Goal: Ask a question: Seek information or help from site administrators or community

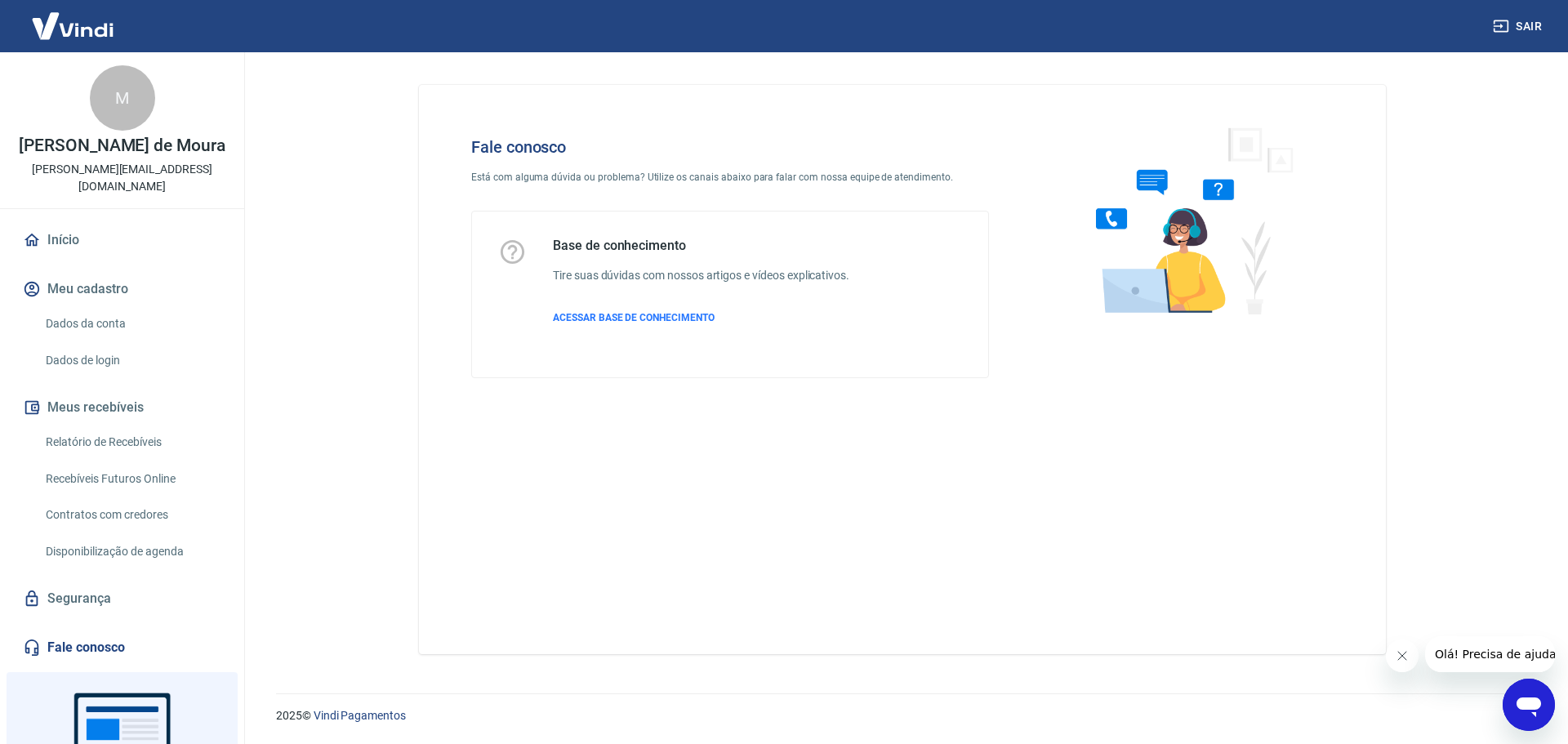
click at [1535, 695] on icon "Abrir janela de mensagens" at bounding box center [1528, 704] width 29 height 29
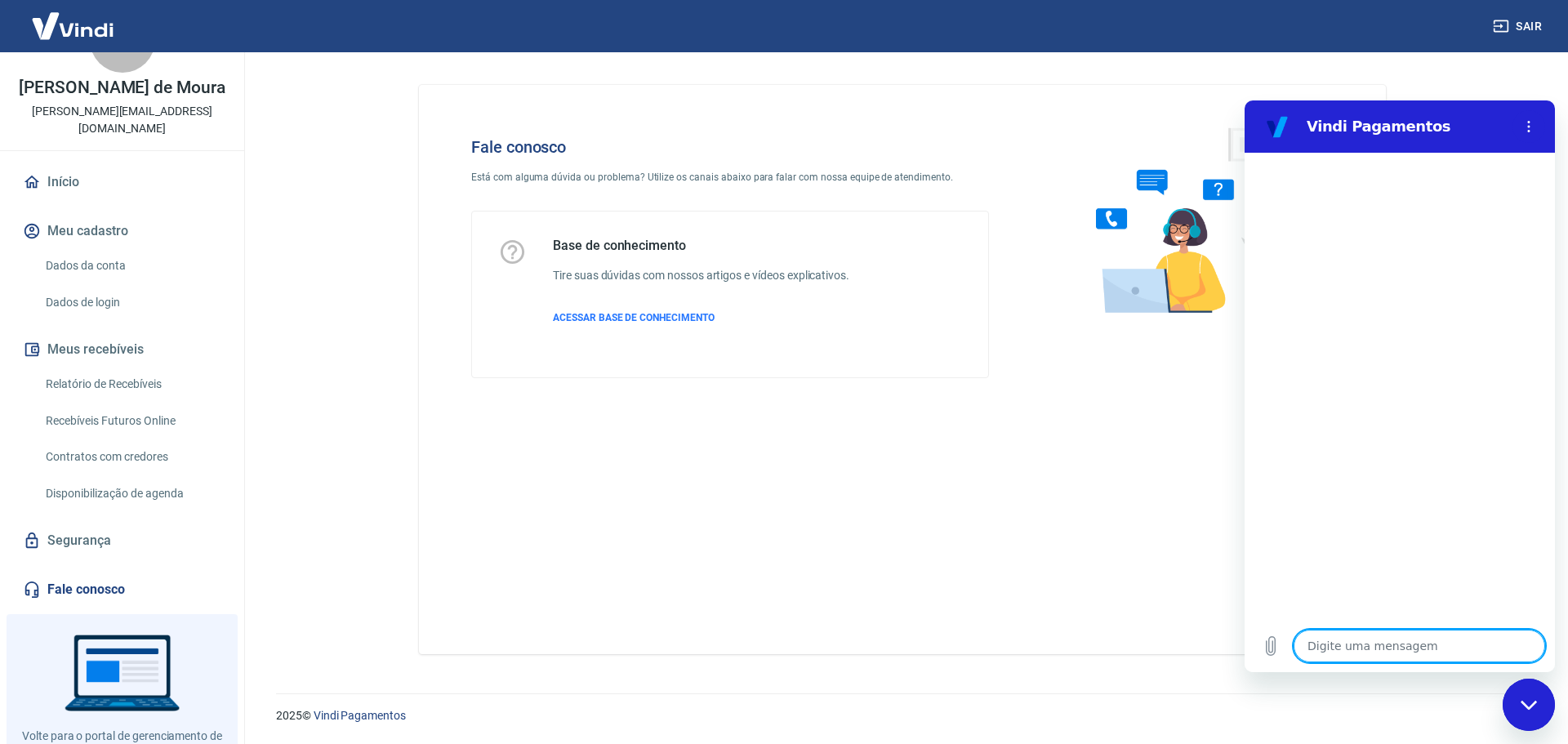
scroll to position [119, 0]
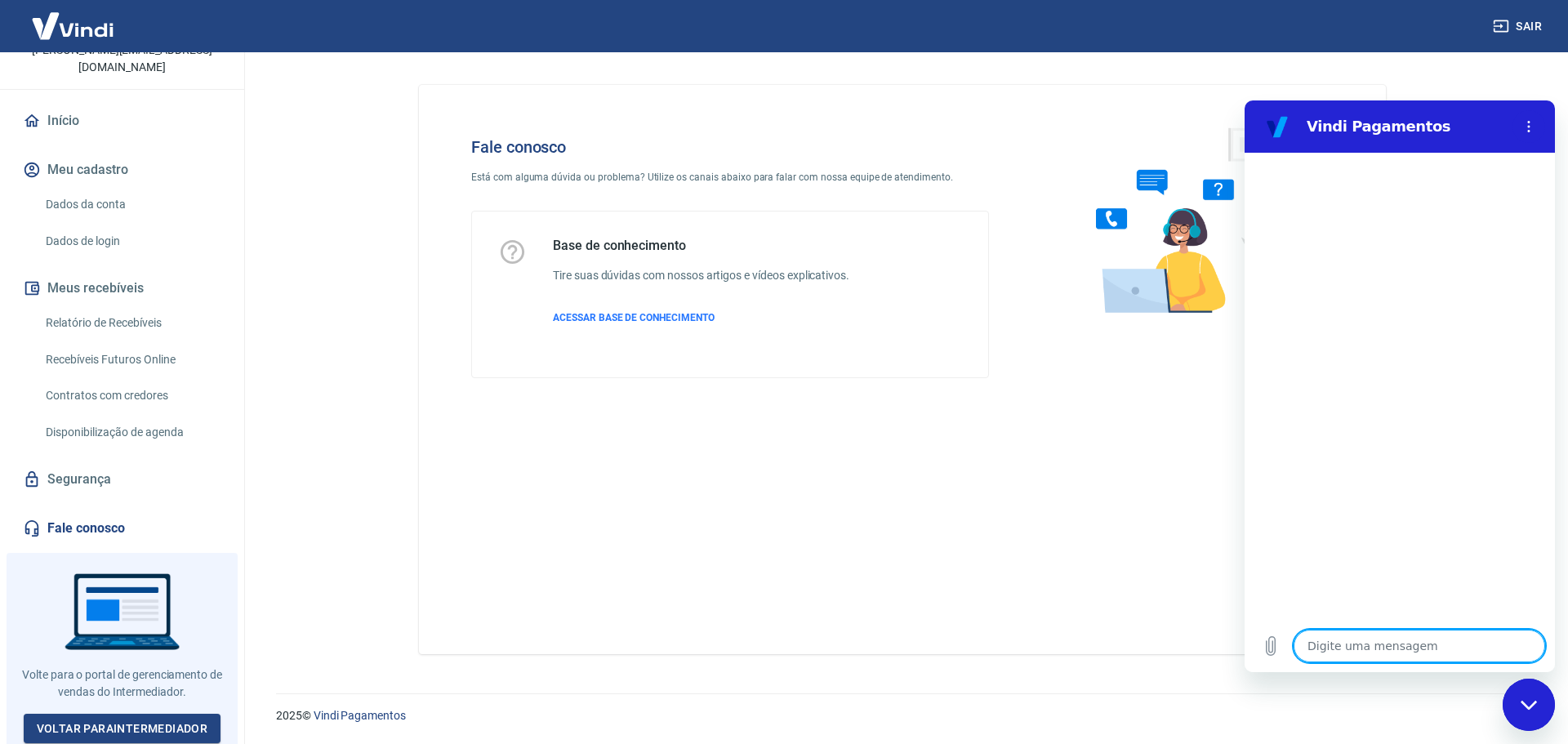
click at [1447, 642] on textarea at bounding box center [1419, 645] width 252 height 33
click at [1411, 641] on textarea at bounding box center [1419, 645] width 252 height 33
type textarea "O"
type textarea "x"
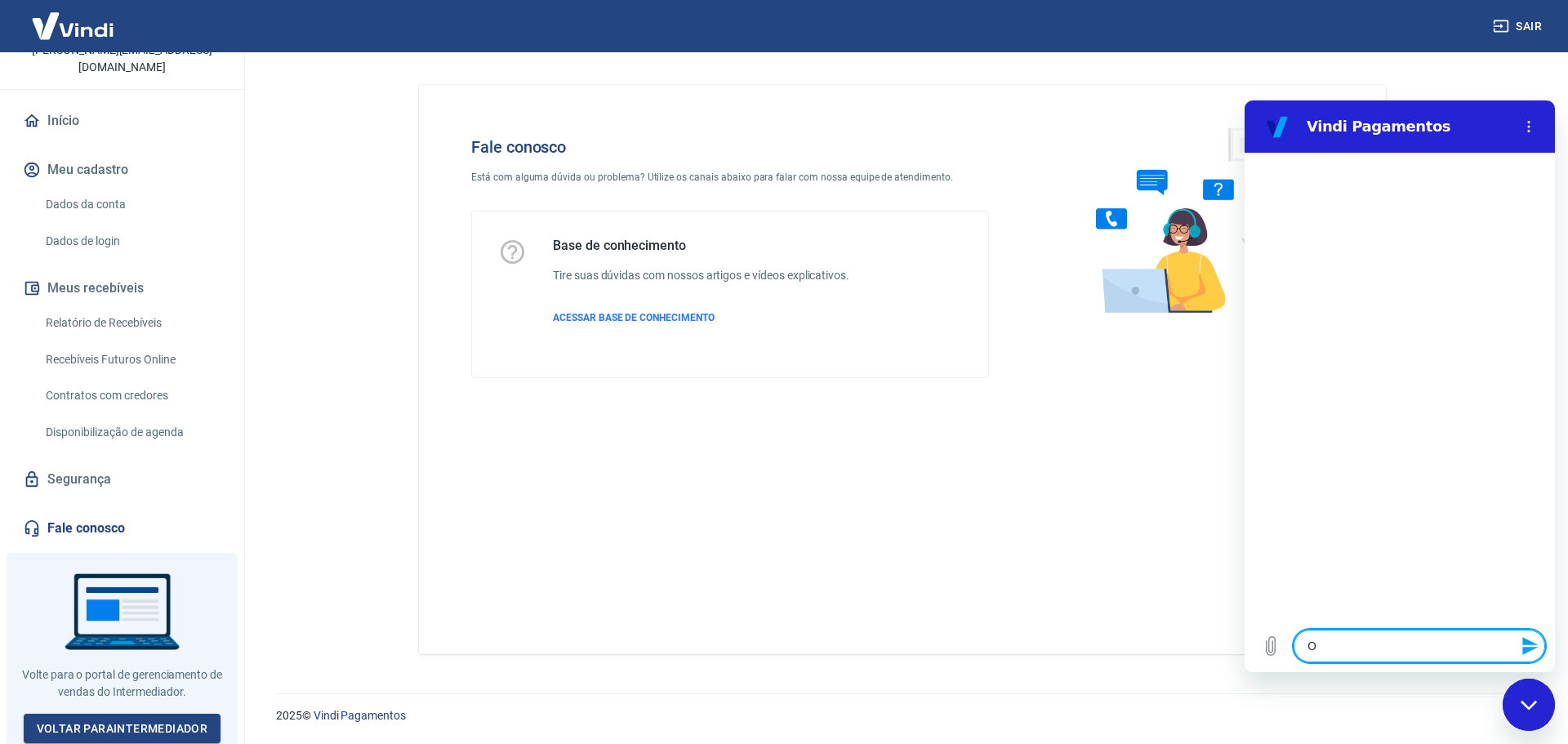
type textarea "Ol"
type textarea "x"
type textarea "[PERSON_NAME]"
type textarea "x"
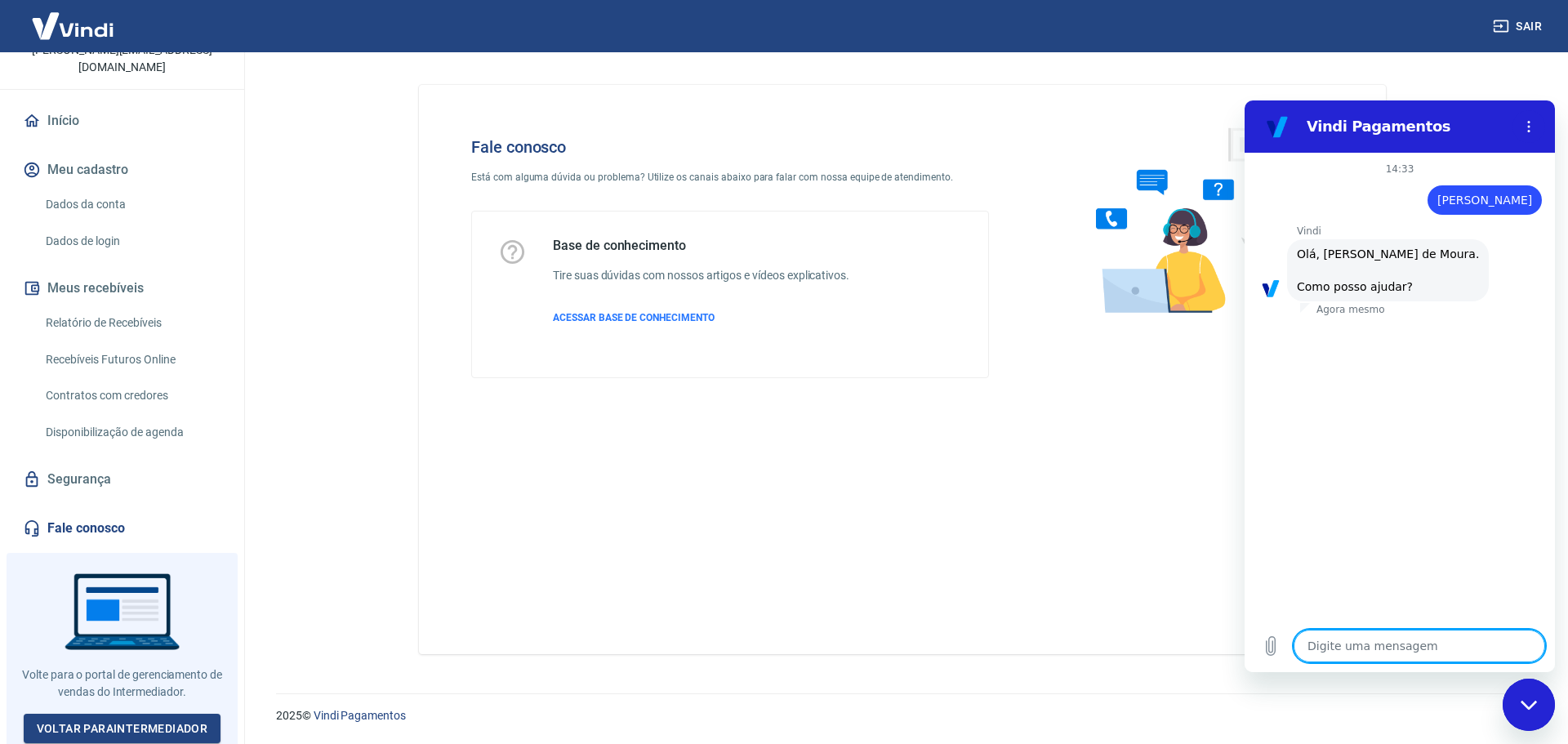
scroll to position [39, 0]
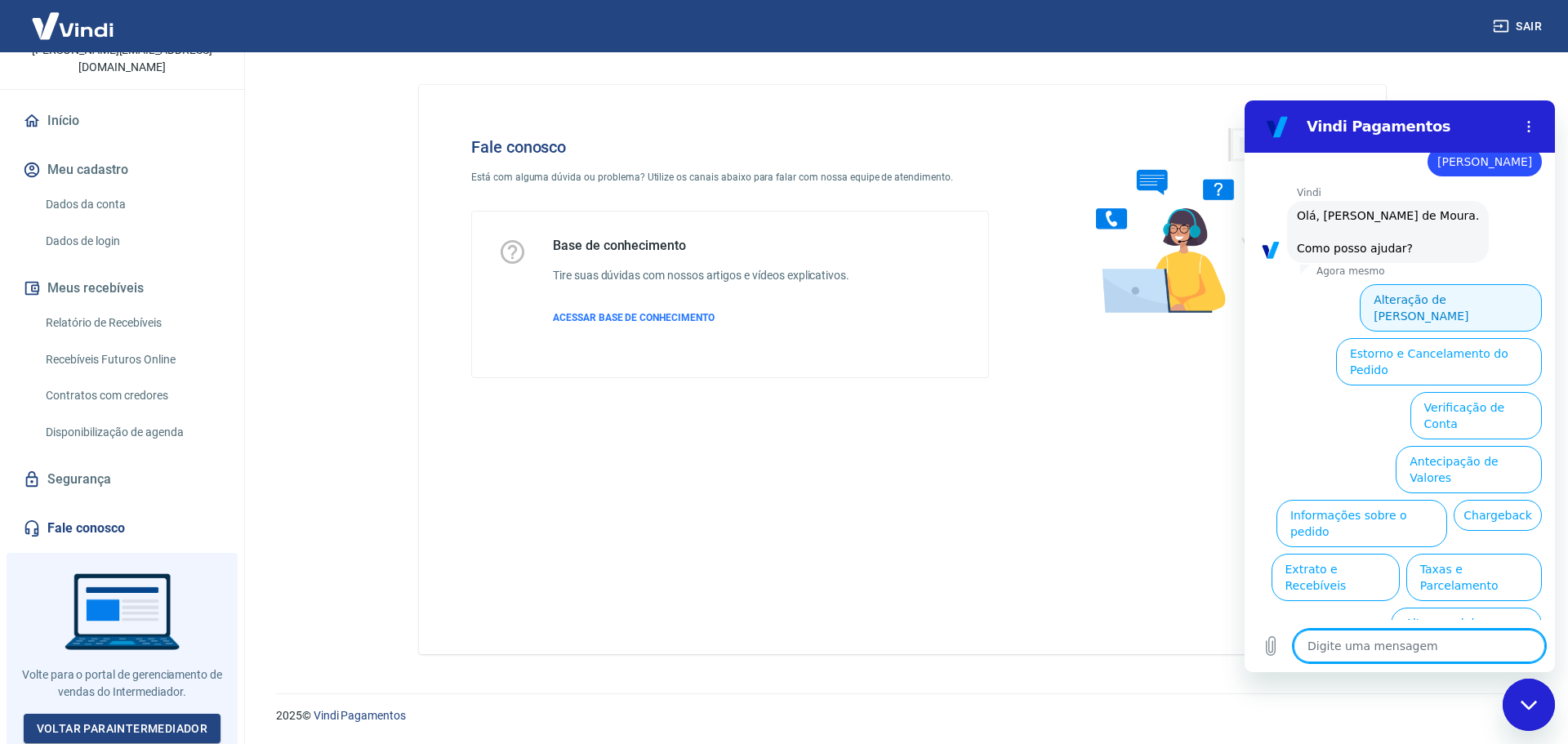
click at [1444, 303] on button "Alteração de [PERSON_NAME]" at bounding box center [1450, 308] width 182 height 48
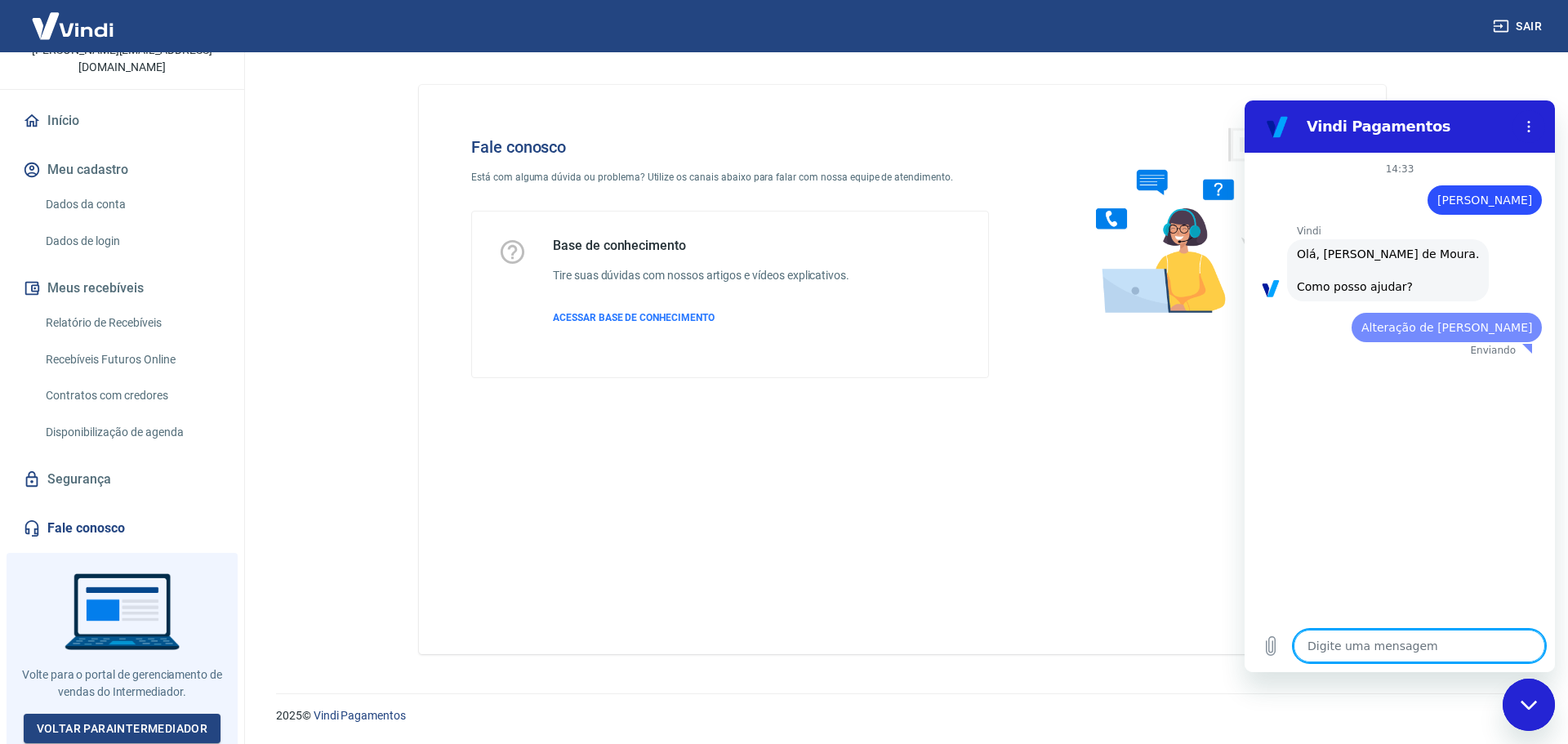
scroll to position [0, 0]
type textarea "x"
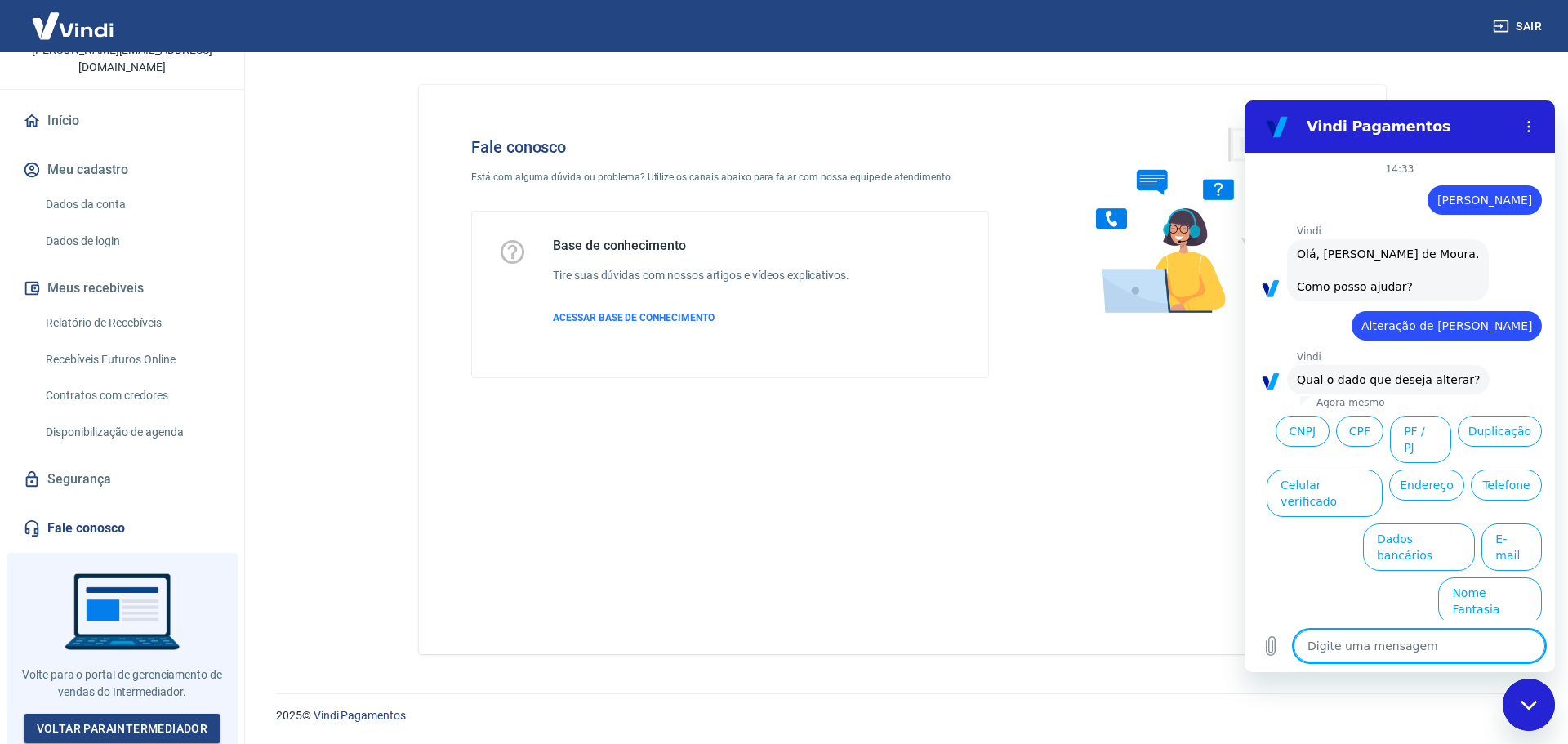
click at [1417, 659] on textarea at bounding box center [1419, 645] width 252 height 33
click at [1417, 645] on textarea at bounding box center [1419, 645] width 252 height 33
type textarea "v"
type textarea "x"
type textarea "vo"
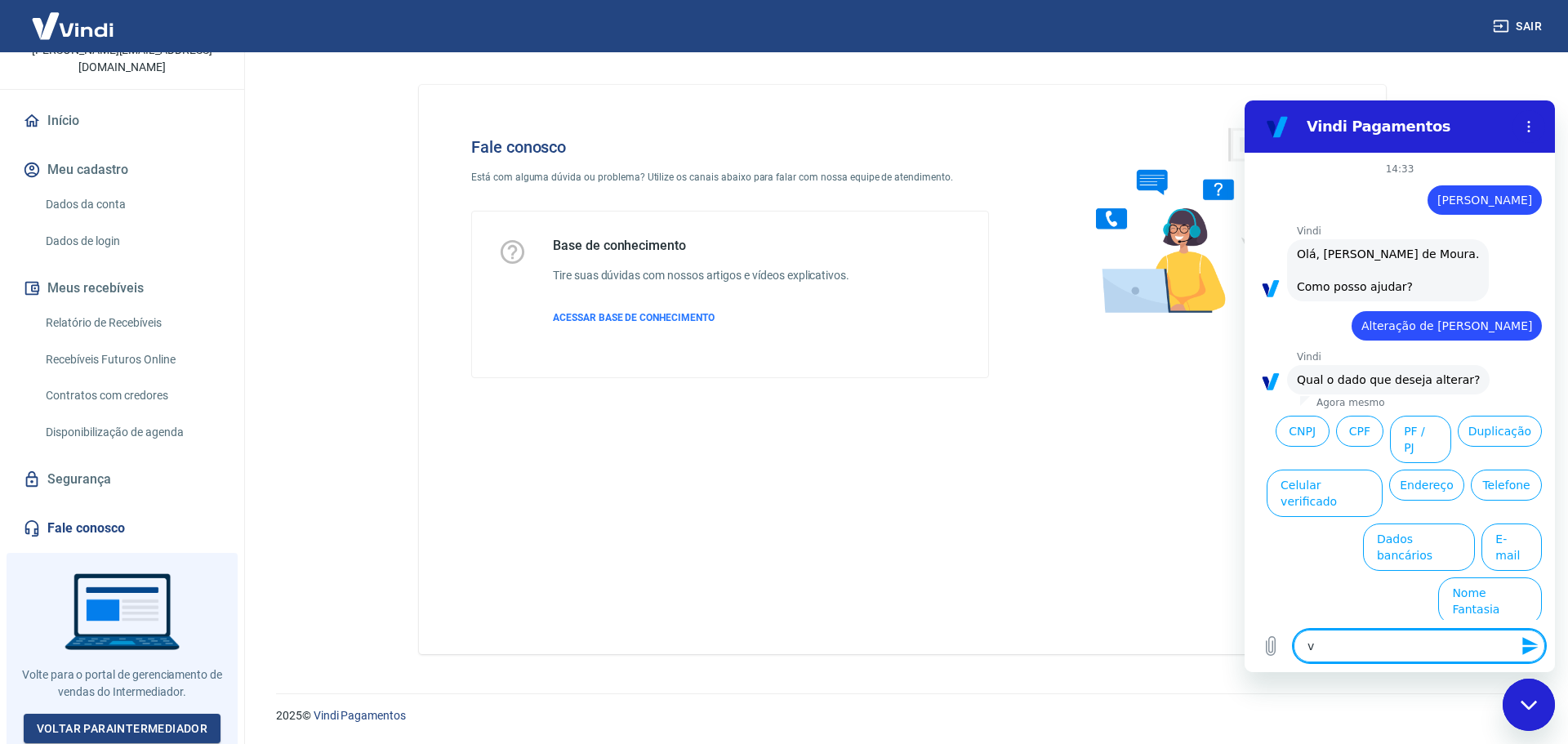
type textarea "x"
type textarea "vol"
type textarea "x"
type textarea "volt"
type textarea "x"
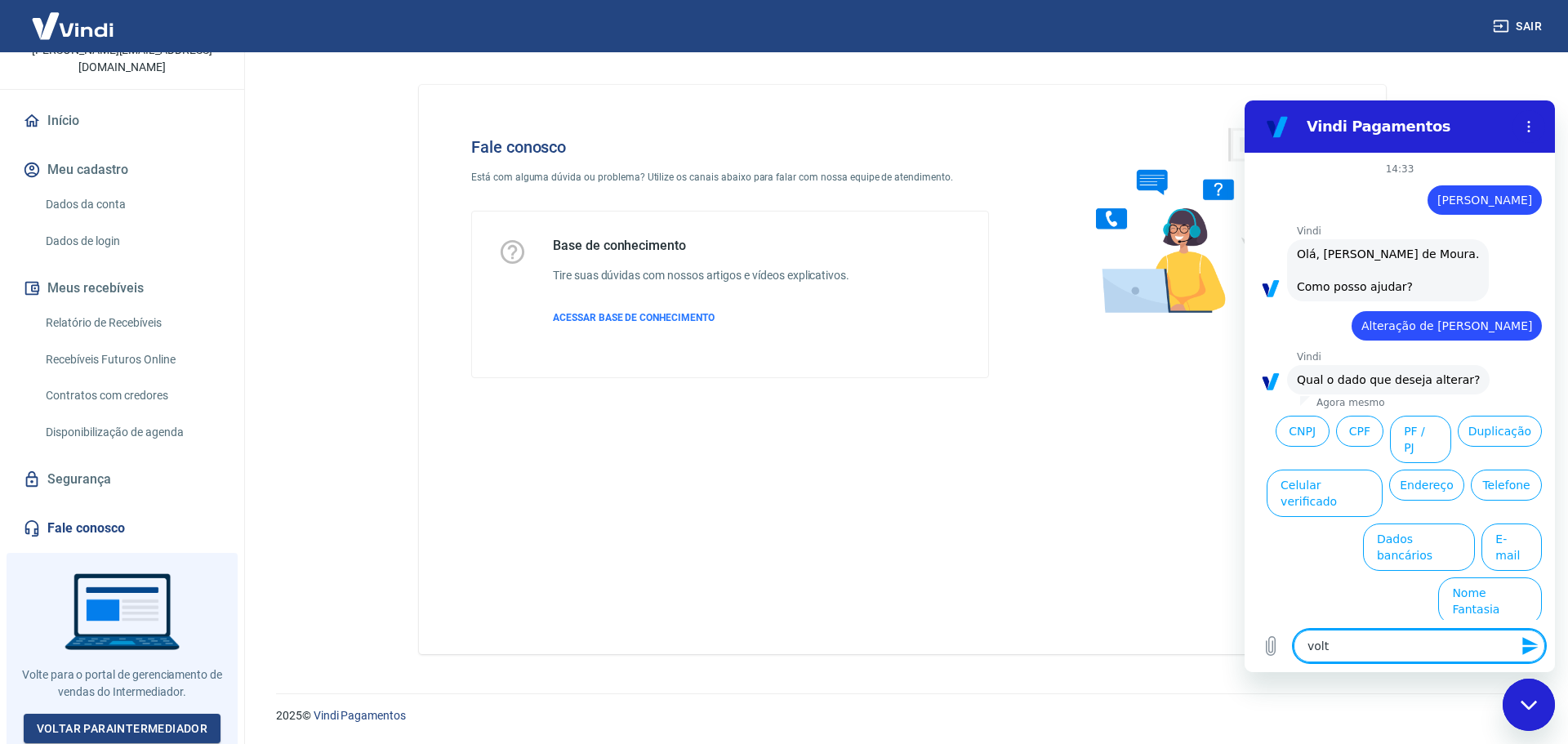
type textarea "volta"
type textarea "x"
type textarea "voltar"
type textarea "x"
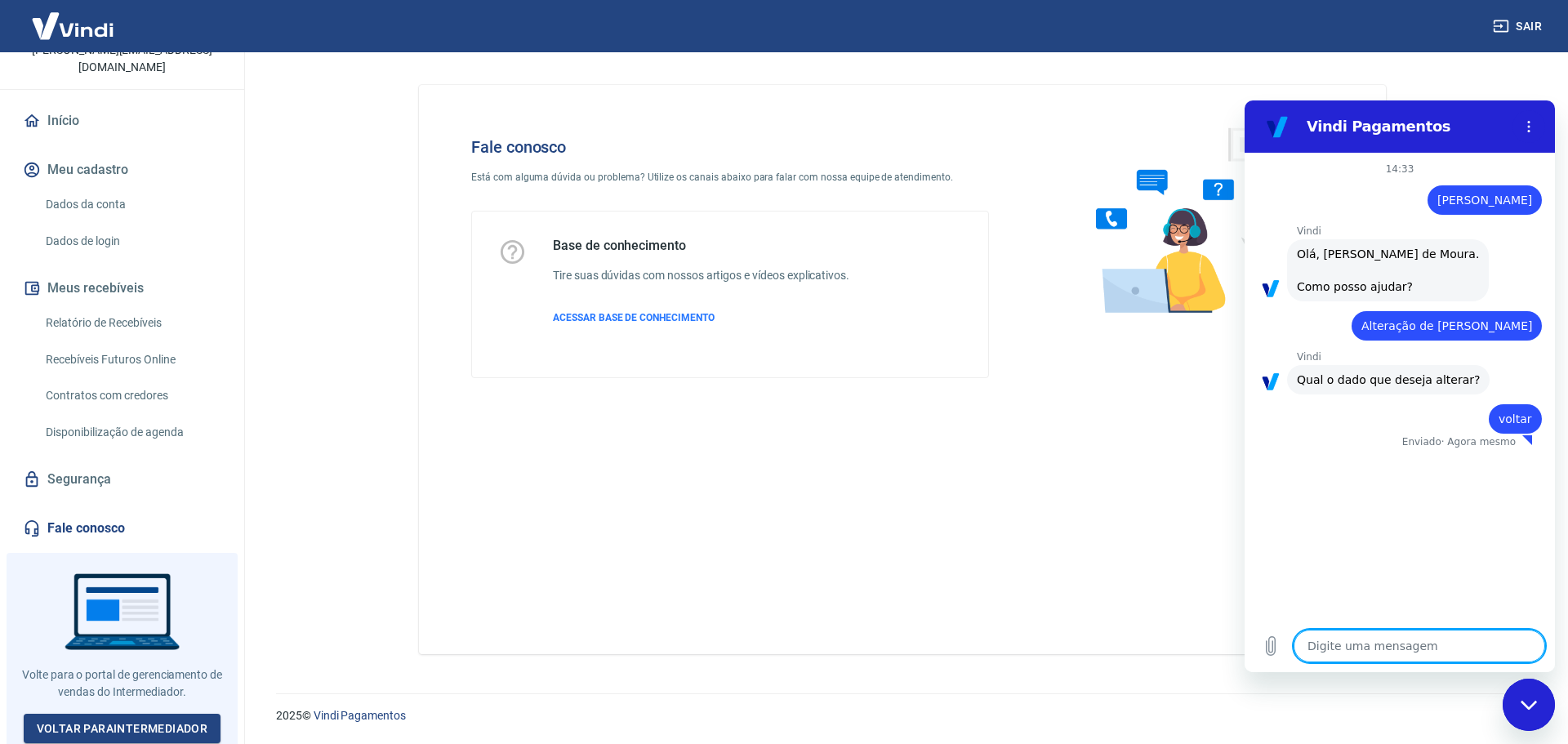
type textarea "x"
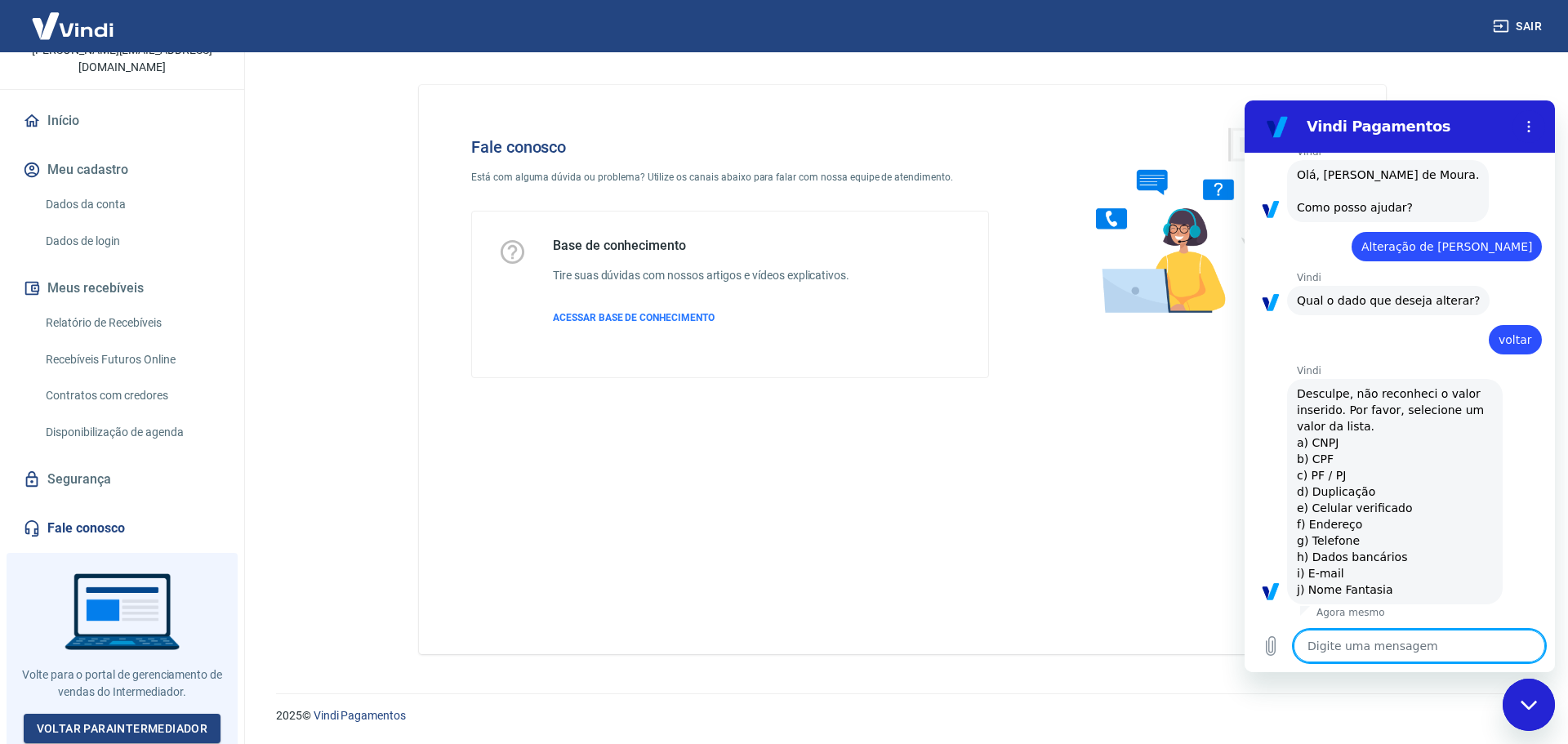
scroll to position [83, 0]
click at [1421, 643] on textarea at bounding box center [1419, 645] width 252 height 33
type textarea "E"
type textarea "x"
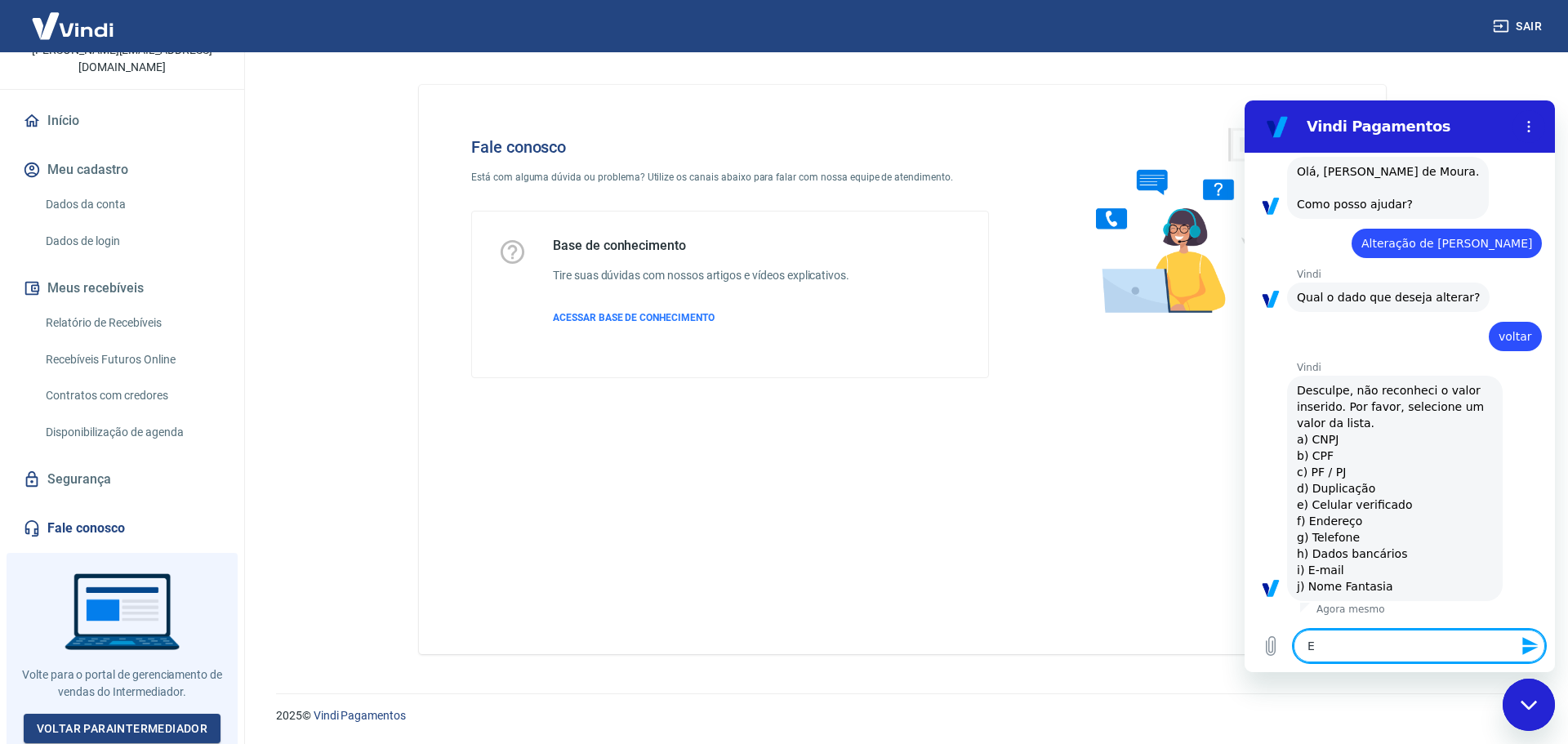
type textarea "x"
type textarea "r"
type textarea "x"
type textarea "rE"
type textarea "x"
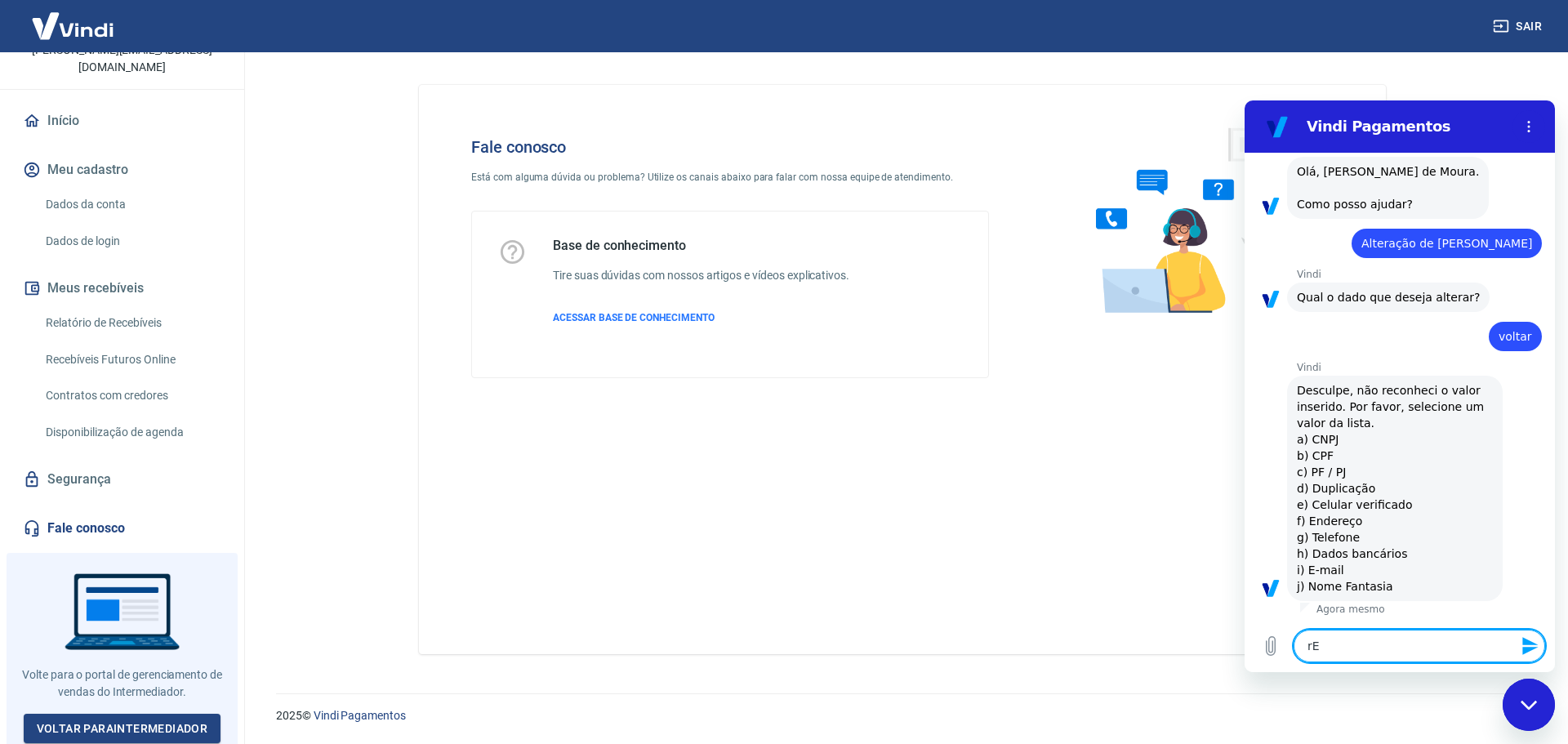
type textarea "rER"
type textarea "x"
type textarea "rERT"
type textarea "x"
type textarea "rERTO"
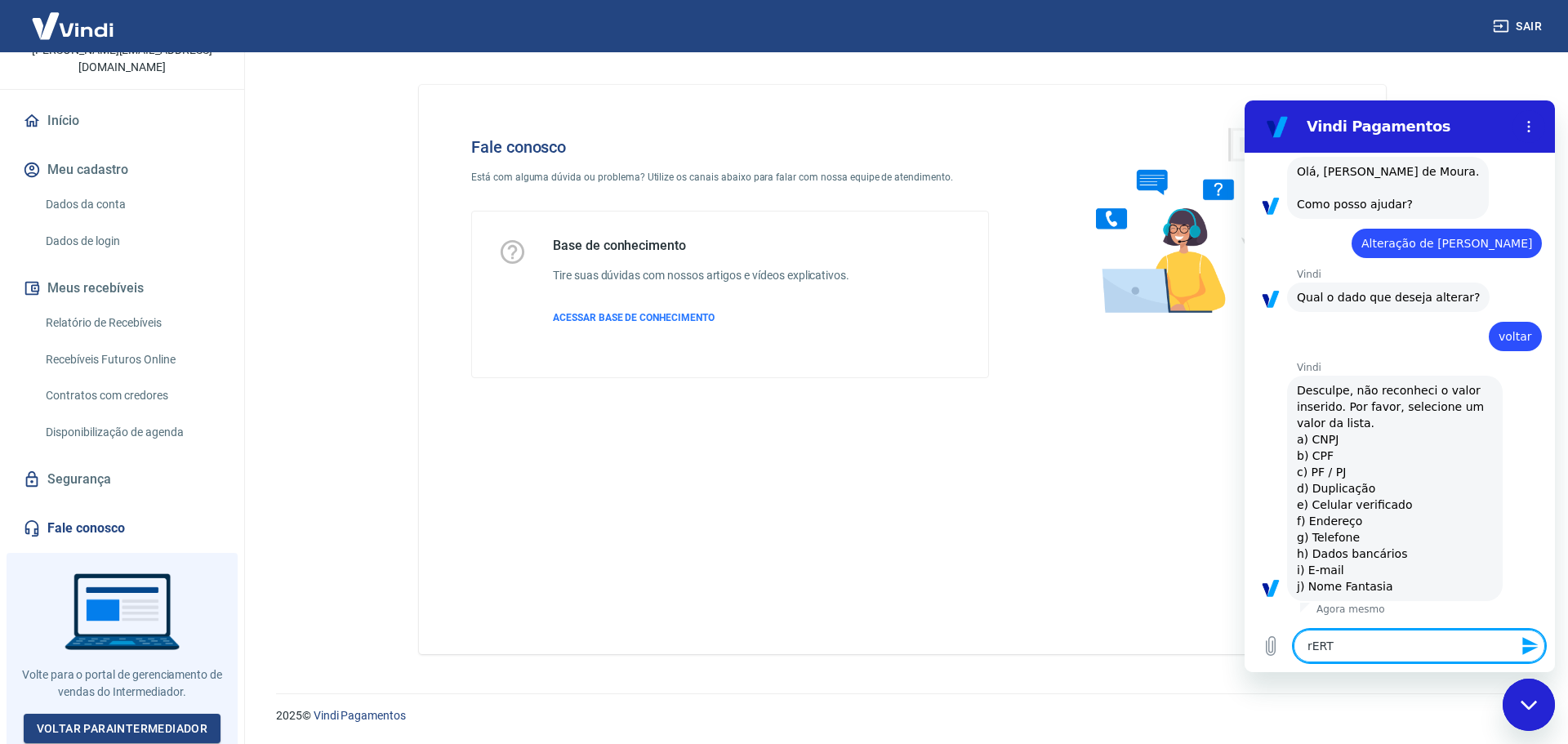
type textarea "x"
type textarea "rERTOR"
type textarea "x"
type textarea "rERTORN"
type textarea "x"
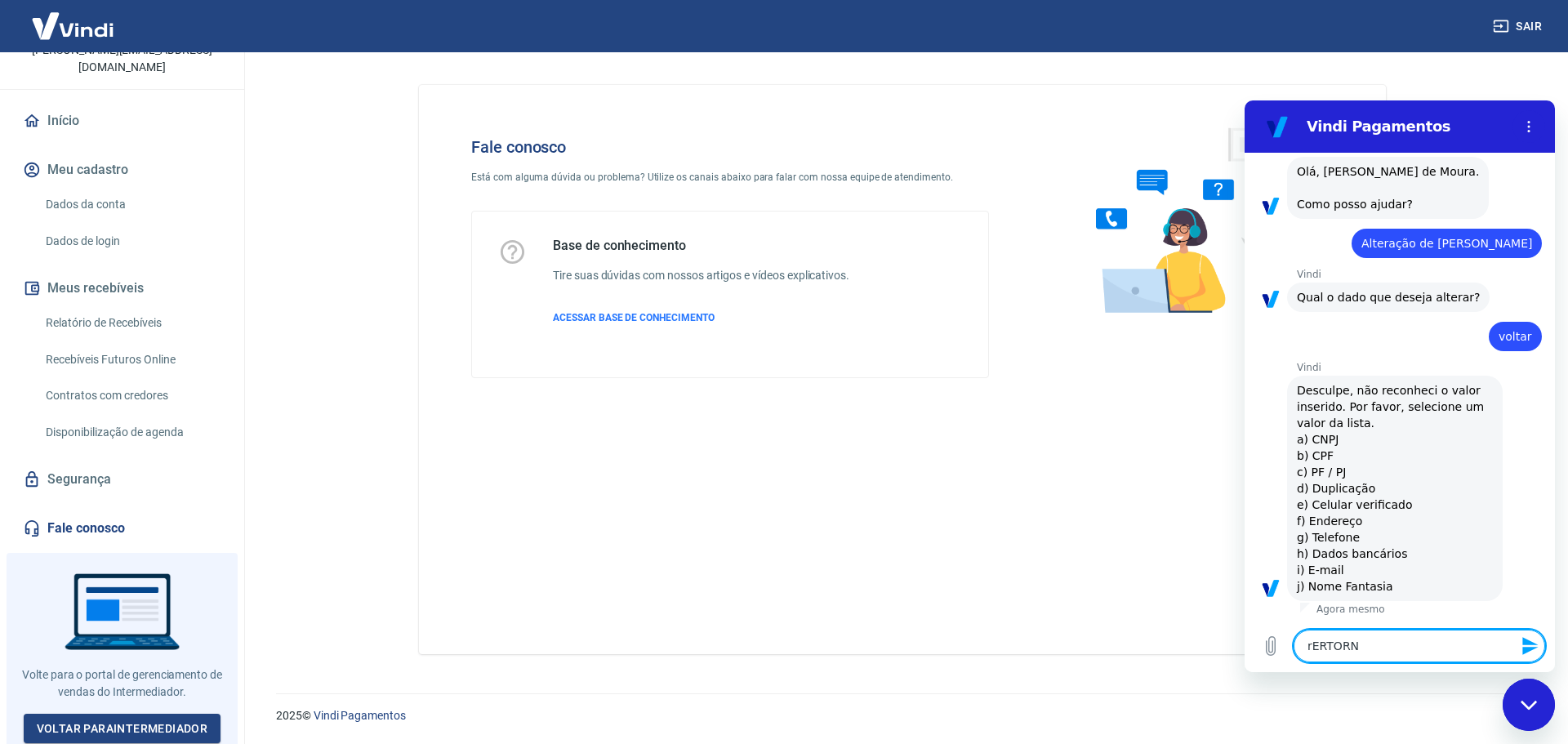
type textarea "rERTOR"
type textarea "x"
type textarea "rERTO"
type textarea "x"
type textarea "rERT"
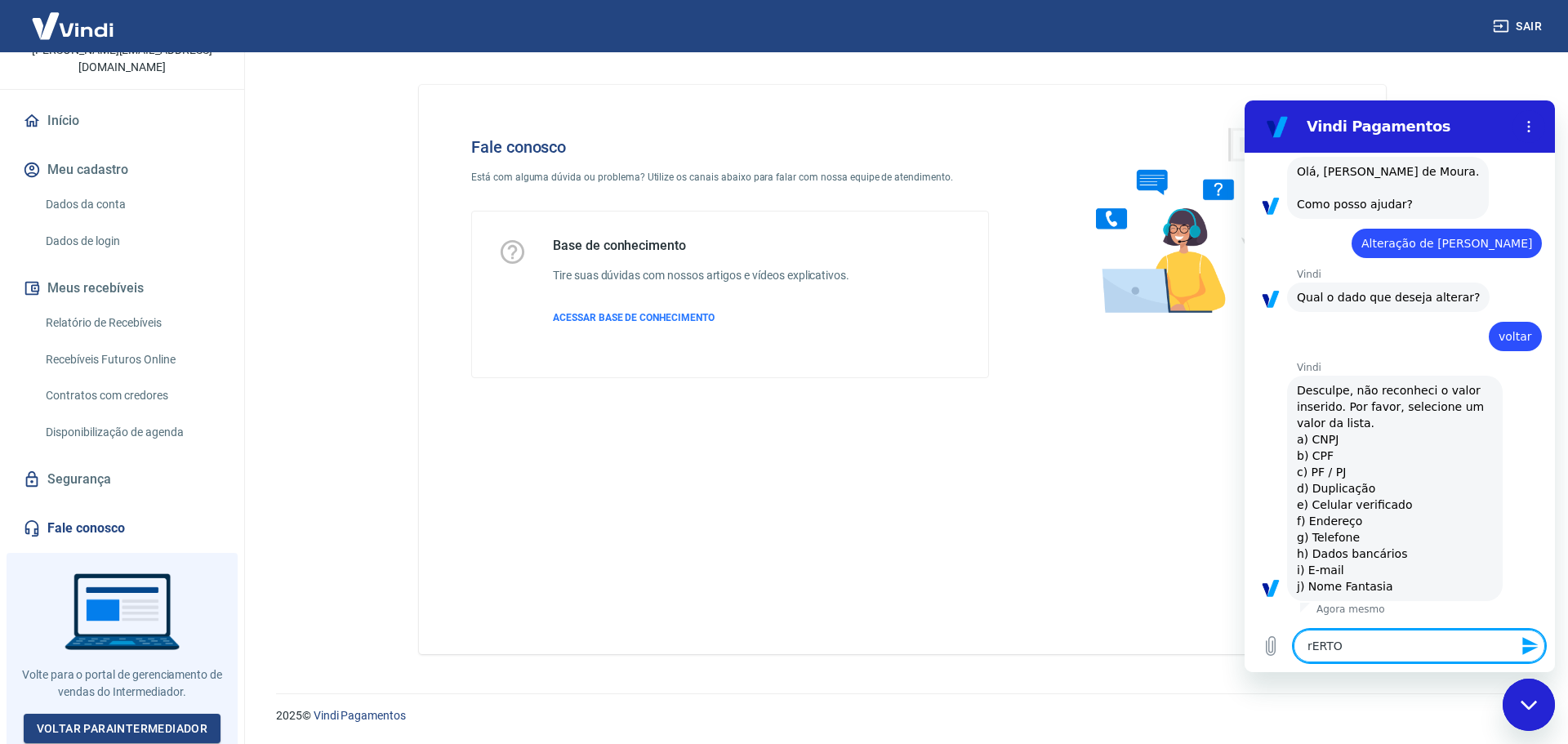
type textarea "x"
type textarea "rER"
type textarea "x"
type textarea "rE"
type textarea "x"
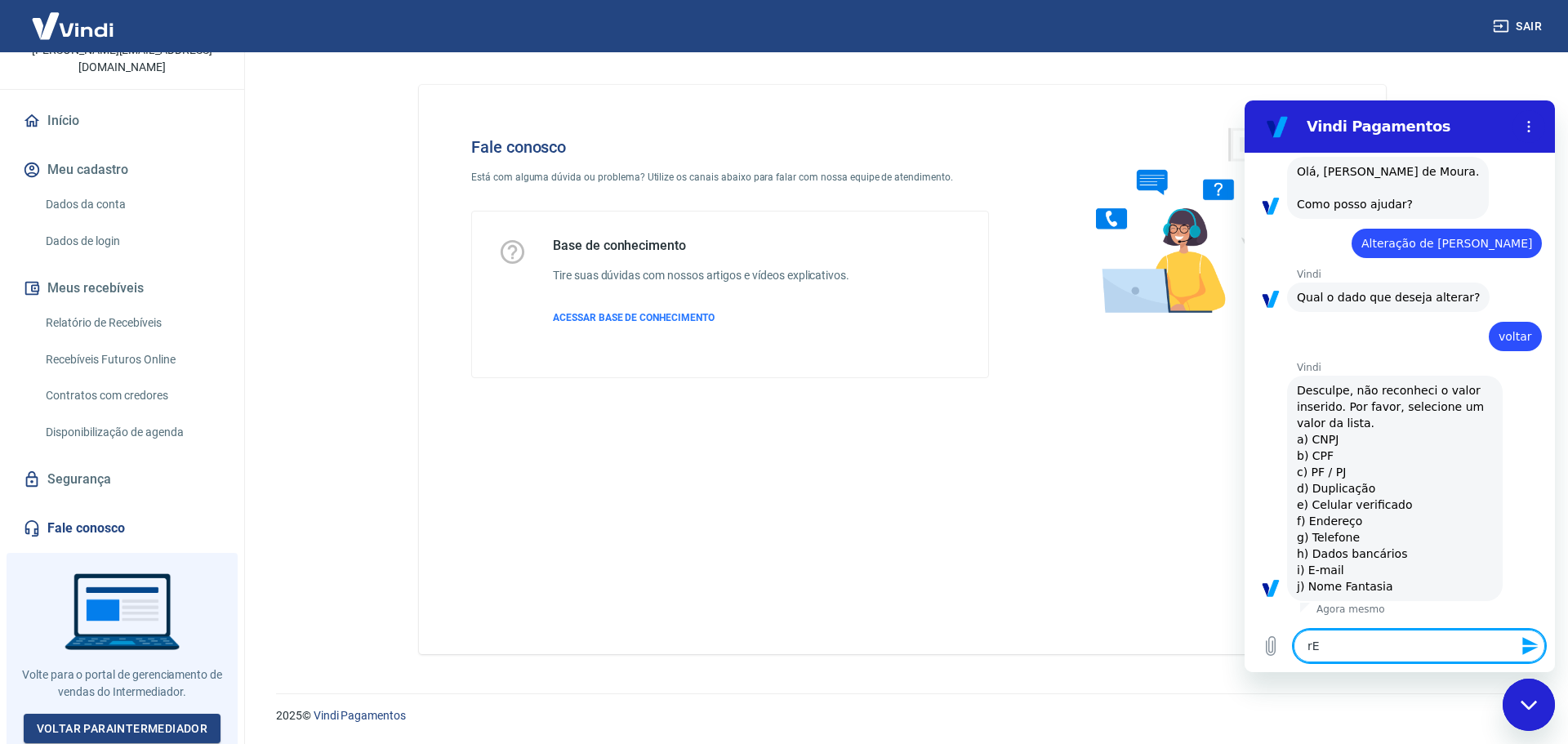
type textarea "r"
type textarea "x"
type textarea "R"
type textarea "x"
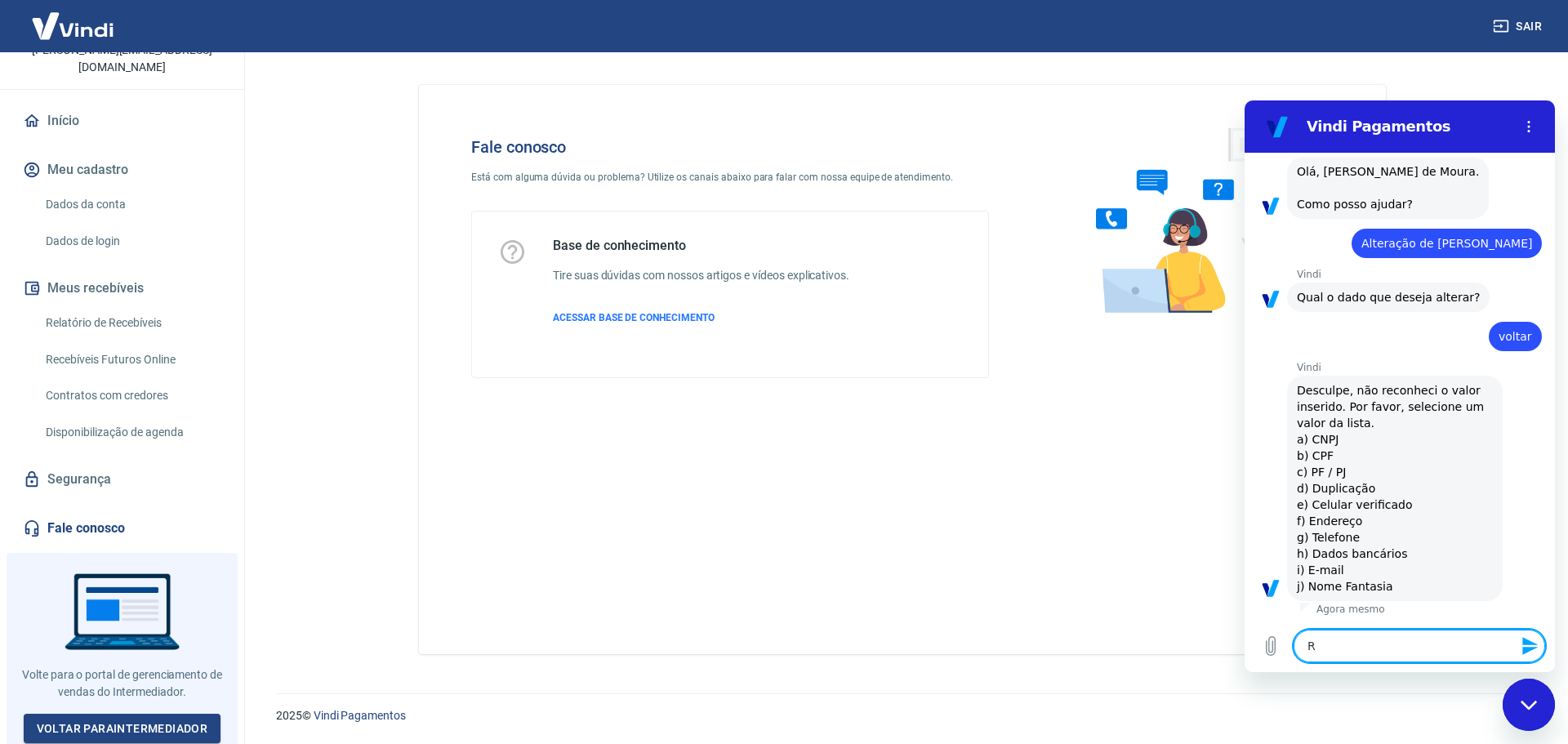
type textarea "Re"
type textarea "x"
type textarea "Ret"
type textarea "x"
type textarea "Reto"
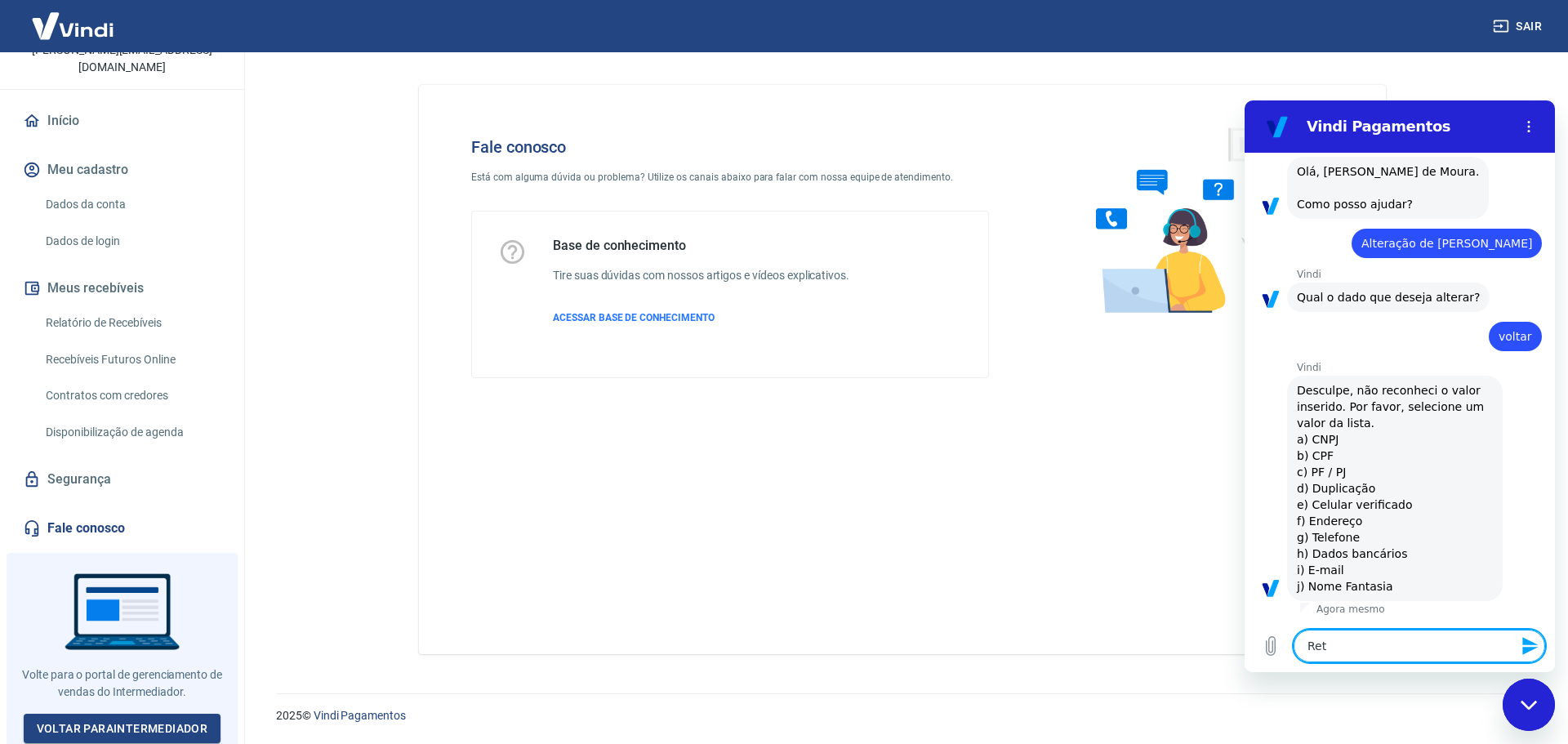
type textarea "x"
type textarea "Retor"
type textarea "x"
type textarea "Retorn"
type textarea "x"
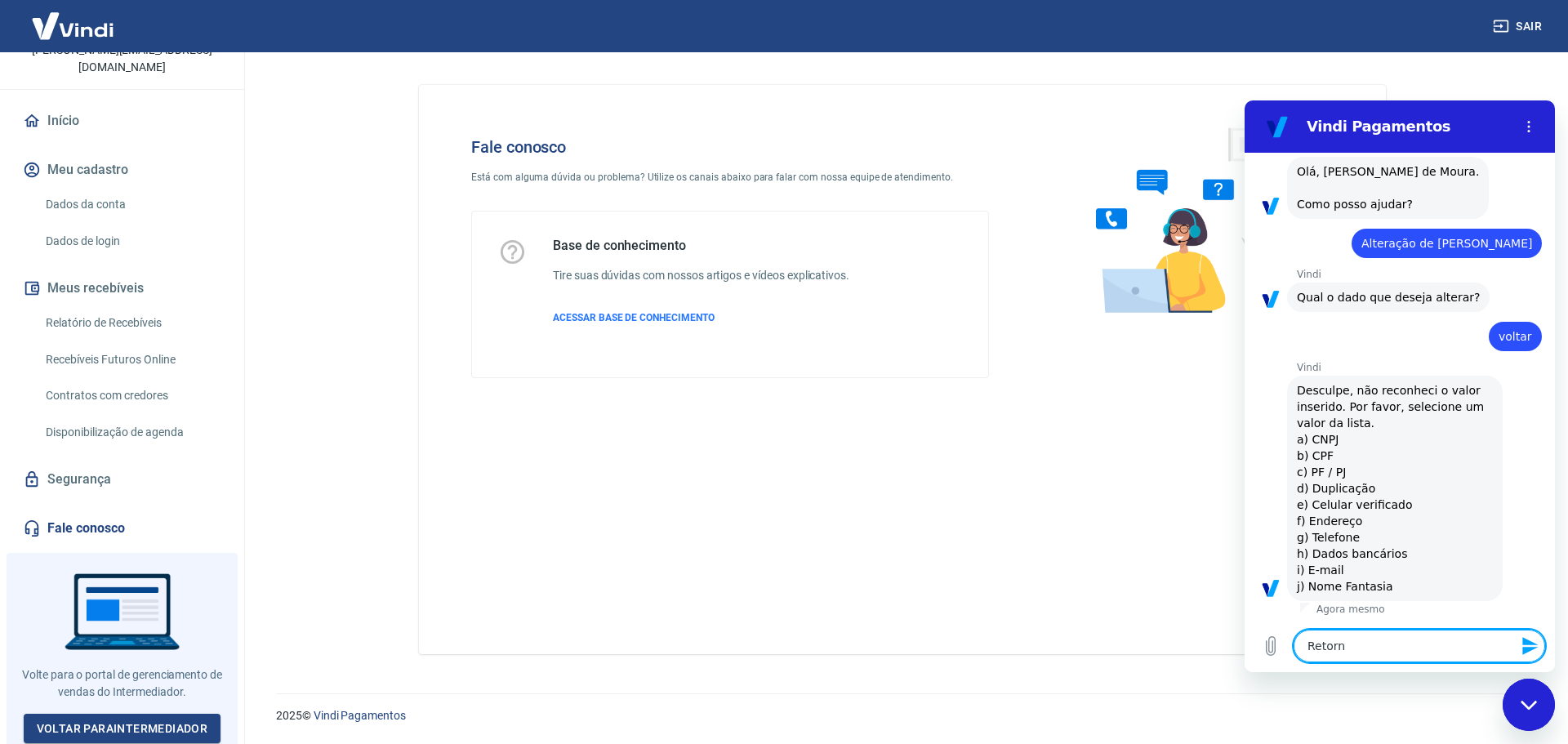
type textarea "Retorna"
type textarea "x"
type textarea "Retornar"
type textarea "x"
type textarea "Retornar"
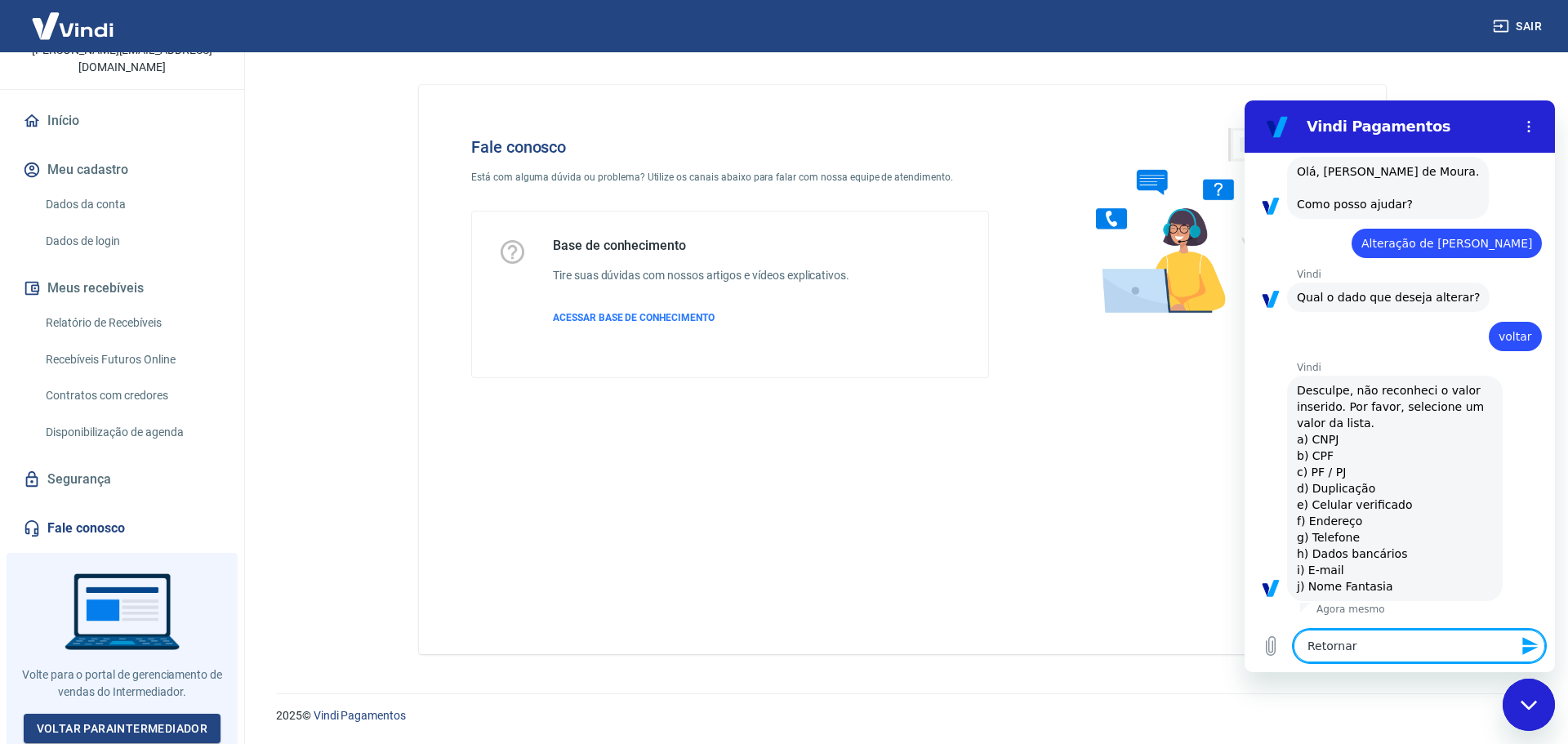
type textarea "x"
type textarea "Retornar a"
type textarea "x"
type textarea "Retornar ao"
type textarea "x"
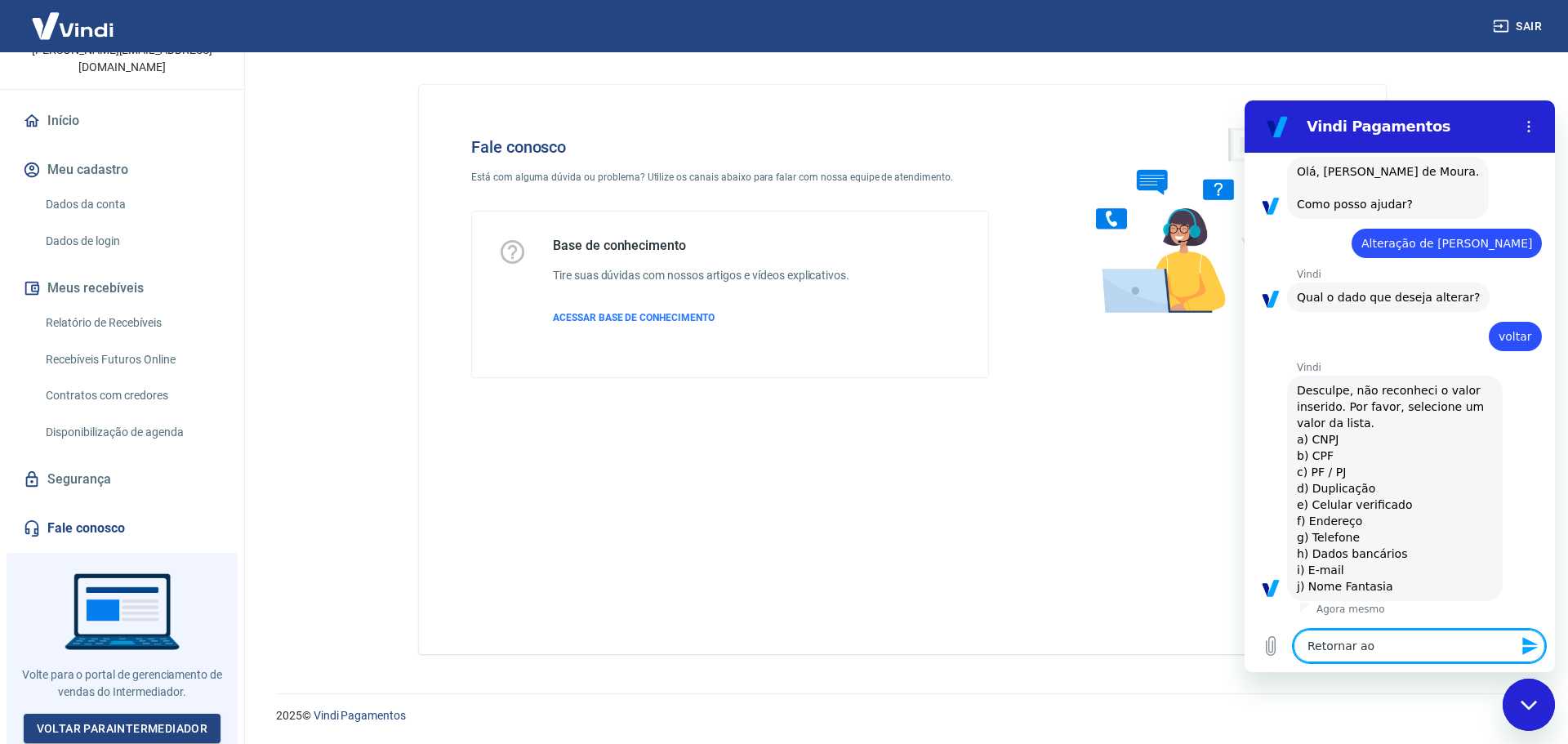
type textarea "Retornar ao"
type textarea "x"
type textarea "Retornar ao m"
type textarea "x"
type textarea "Retornar ao me"
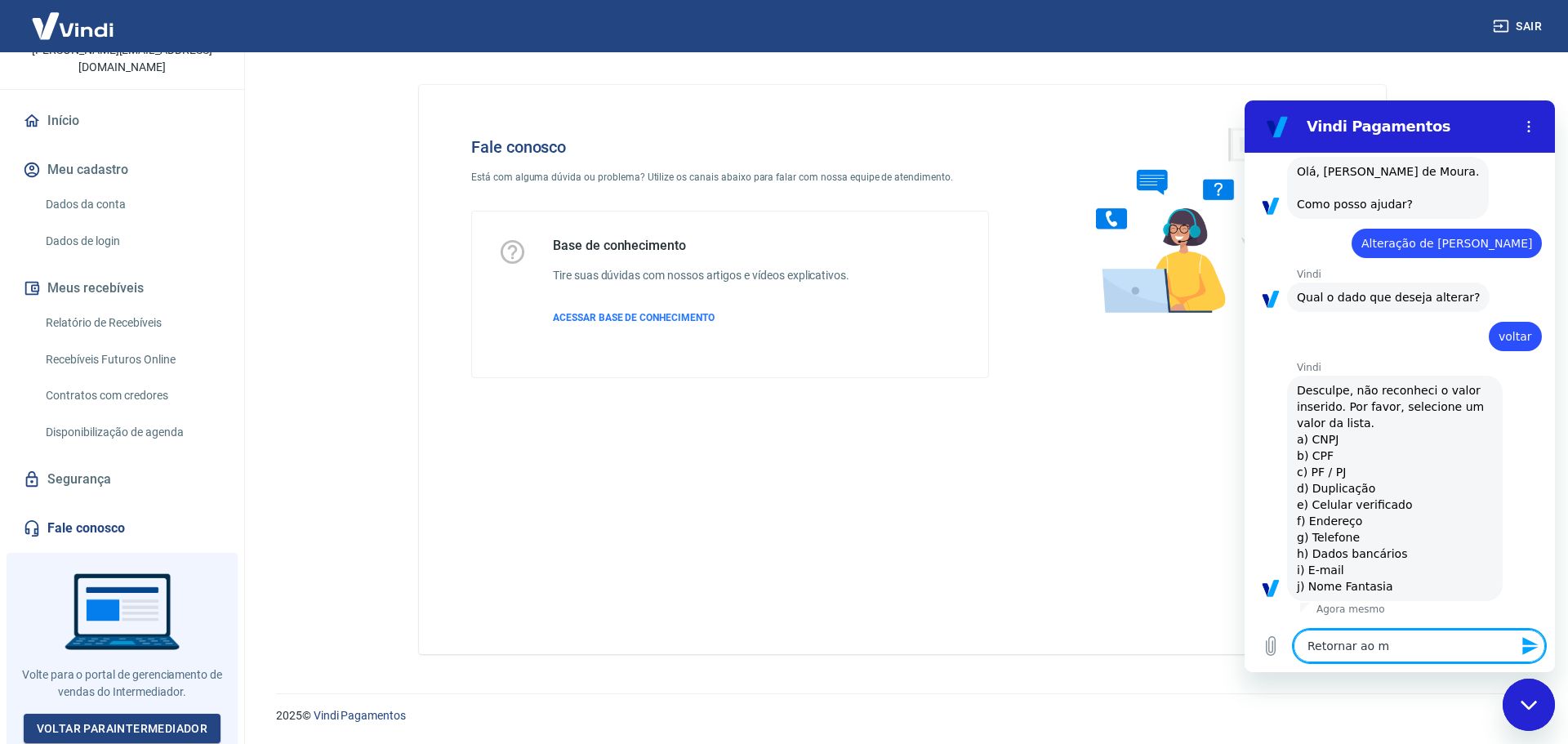
type textarea "x"
type textarea "Retornar ao men"
type textarea "x"
type textarea "Retornar ao menu"
type textarea "x"
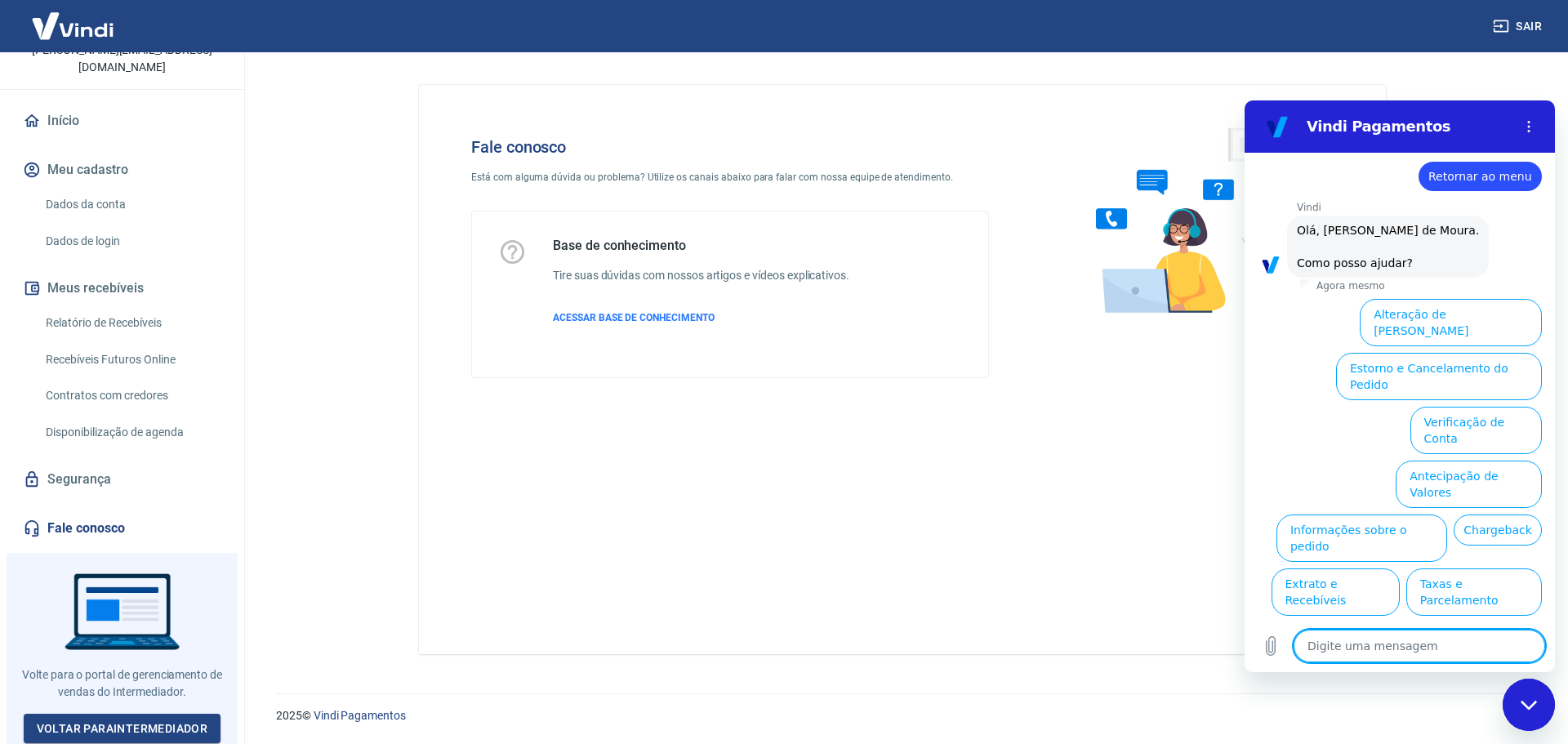
scroll to position [547, 0]
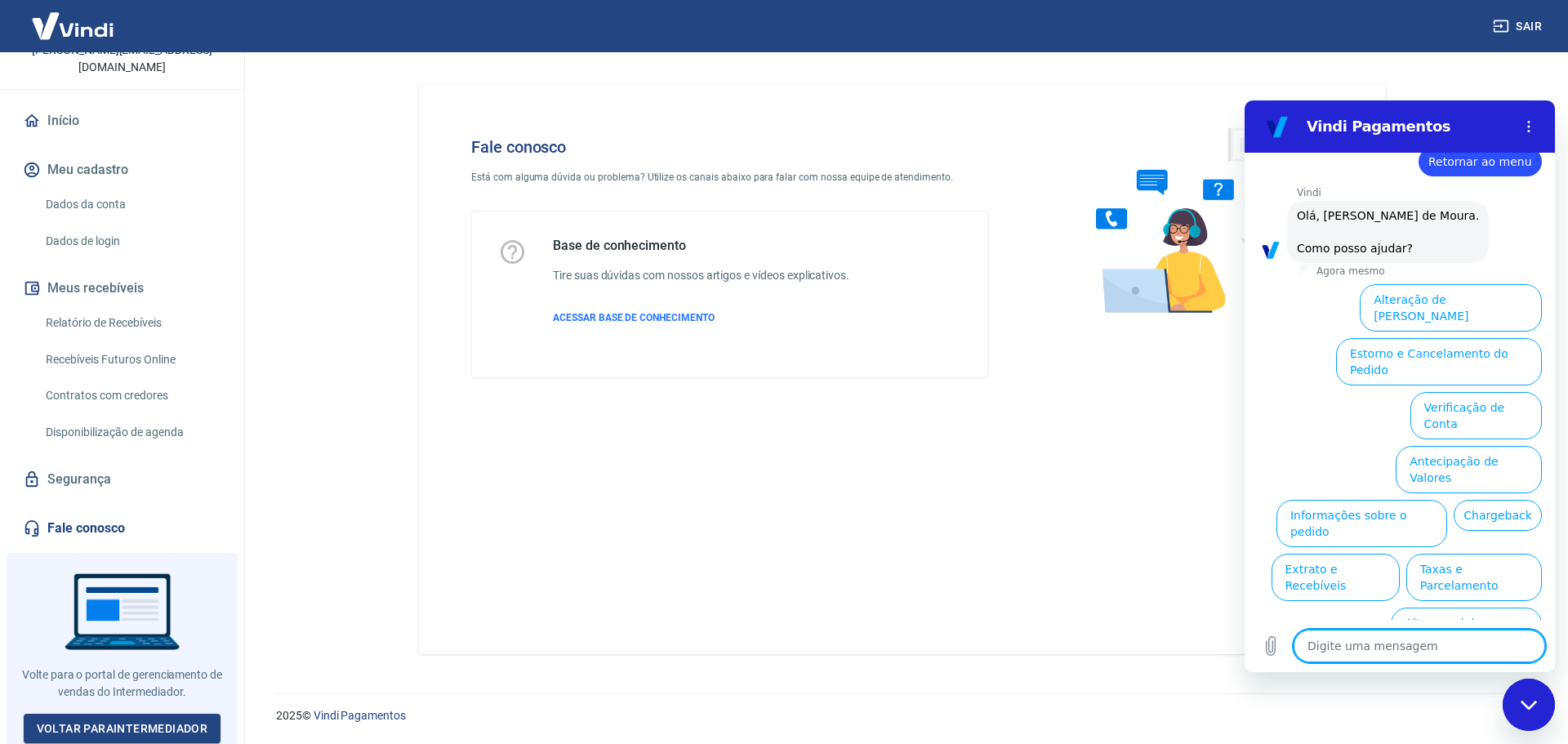
type textarea "x"
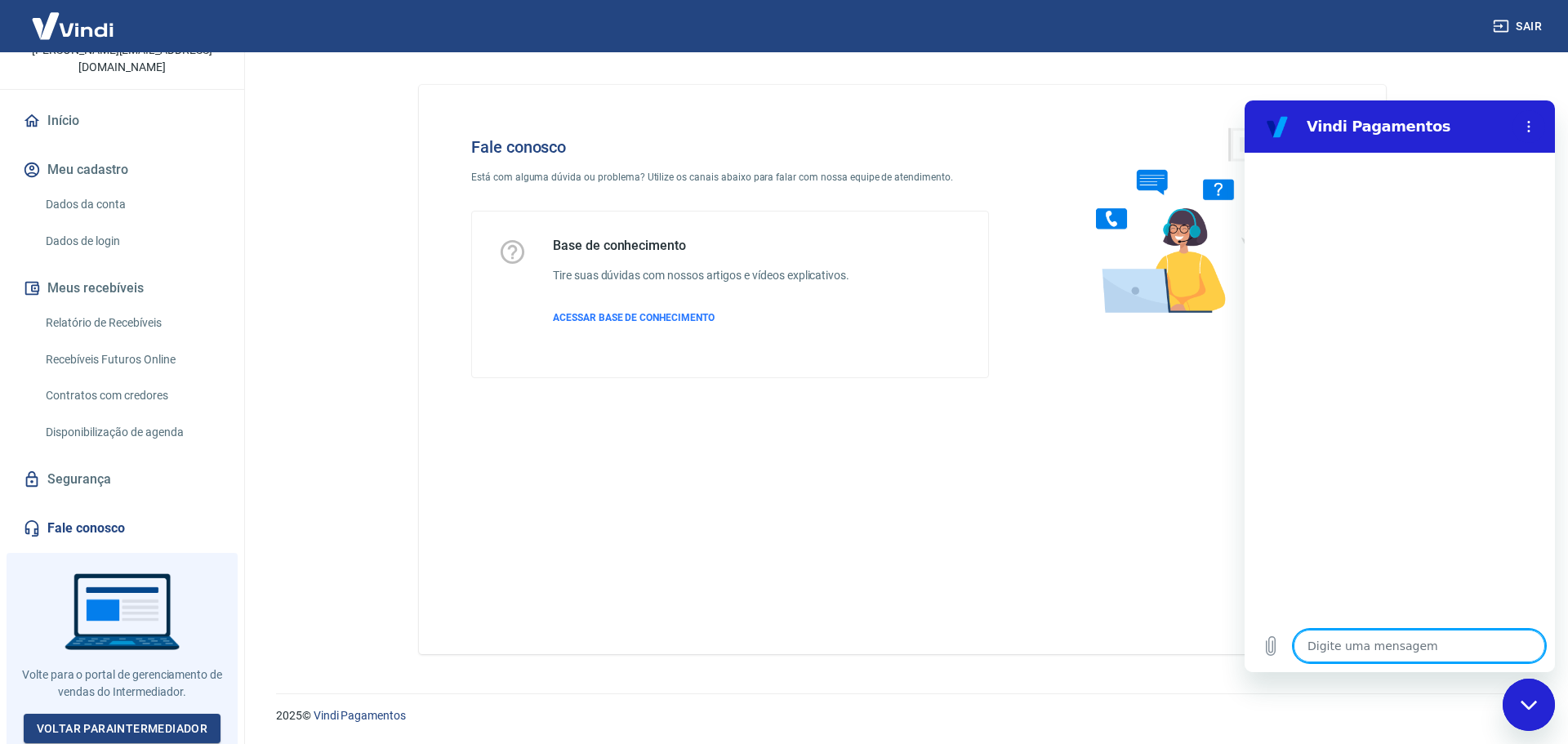
scroll to position [0, 0]
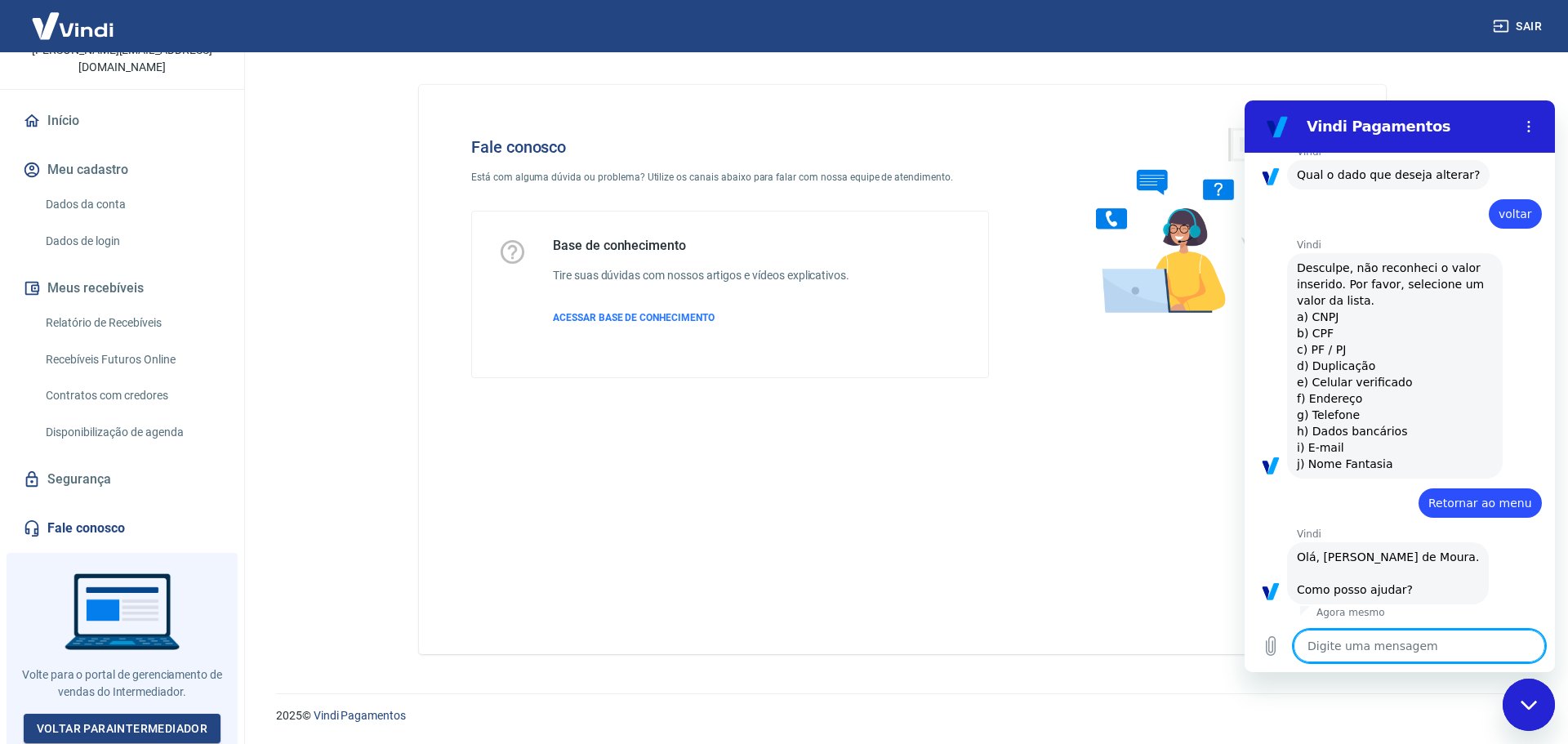
click at [1418, 644] on textarea at bounding box center [1419, 645] width 252 height 33
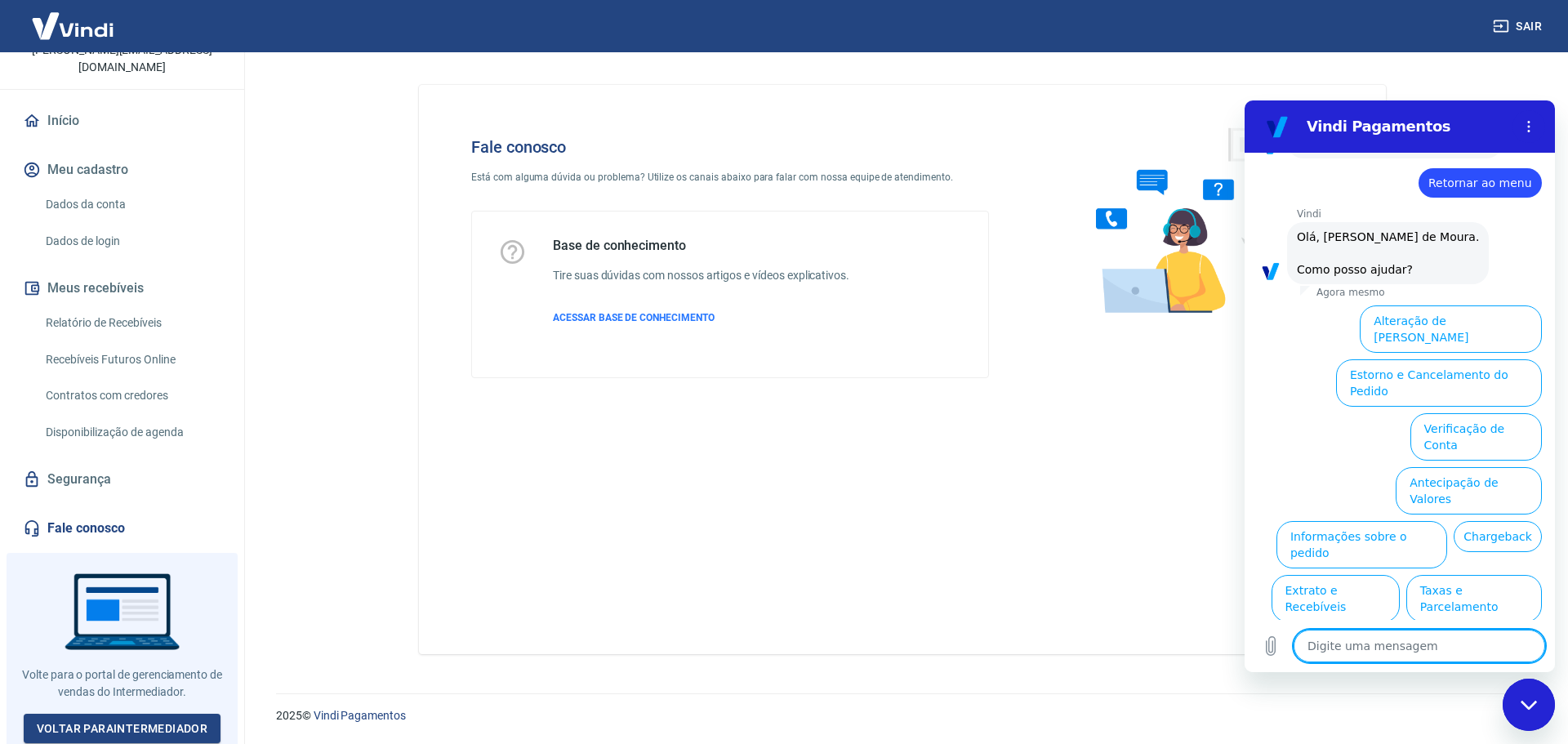
scroll to position [547, 0]
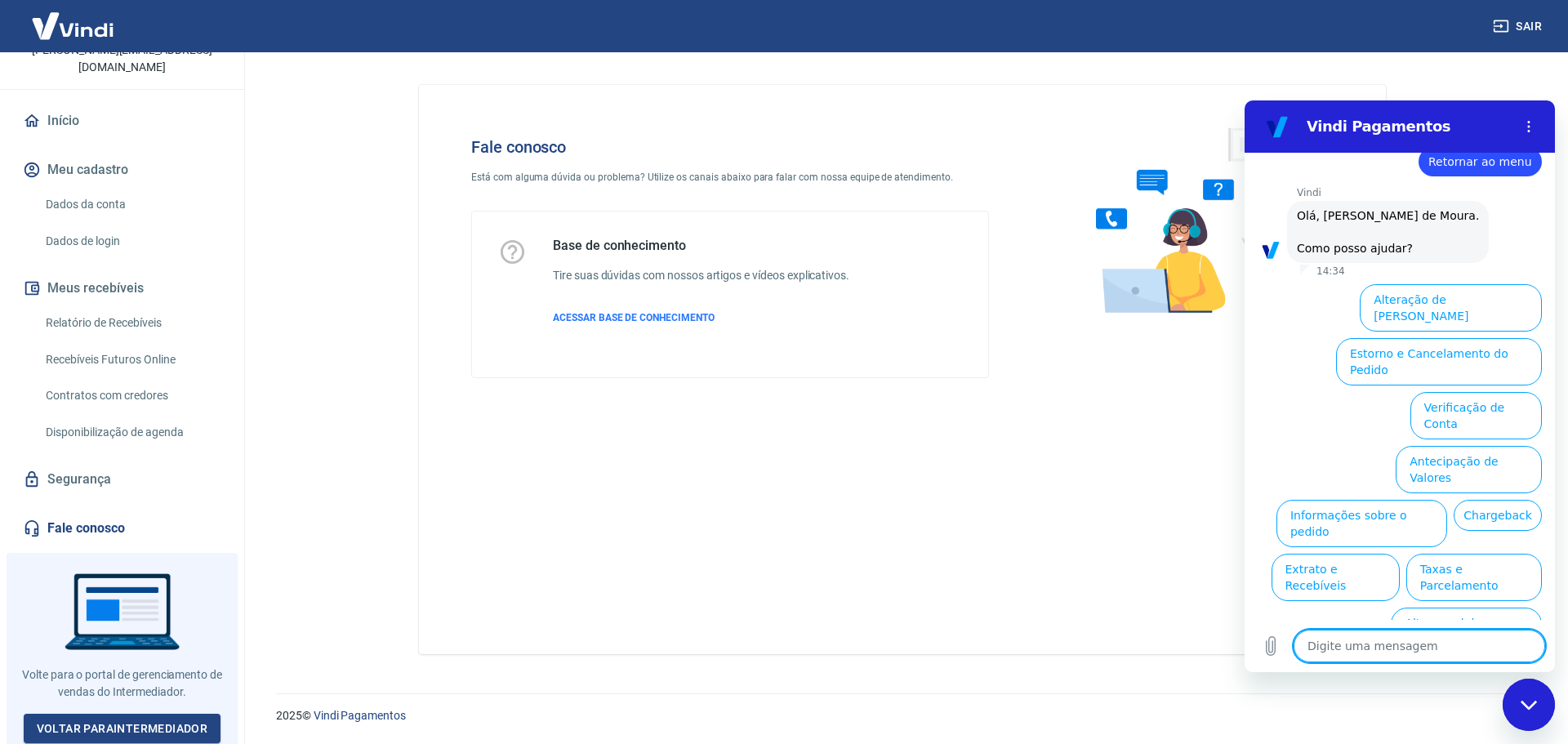
click at [1417, 659] on textarea at bounding box center [1419, 645] width 252 height 33
click at [1415, 655] on textarea at bounding box center [1419, 645] width 252 height 33
click at [1390, 649] on textarea at bounding box center [1419, 645] width 252 height 33
type textarea "m"
type textarea "x"
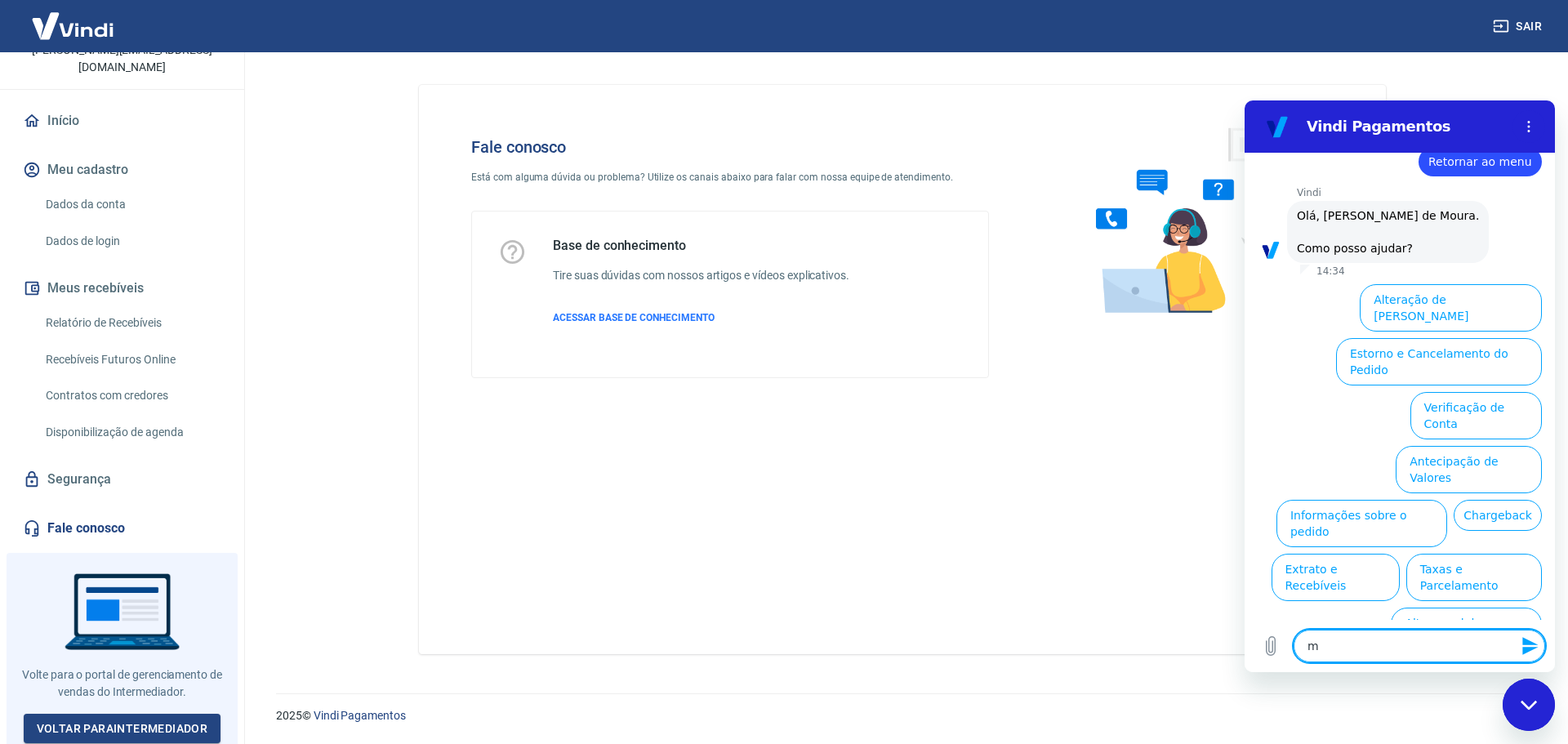
type textarea "mi"
type textarea "x"
type textarea "m"
type textarea "x"
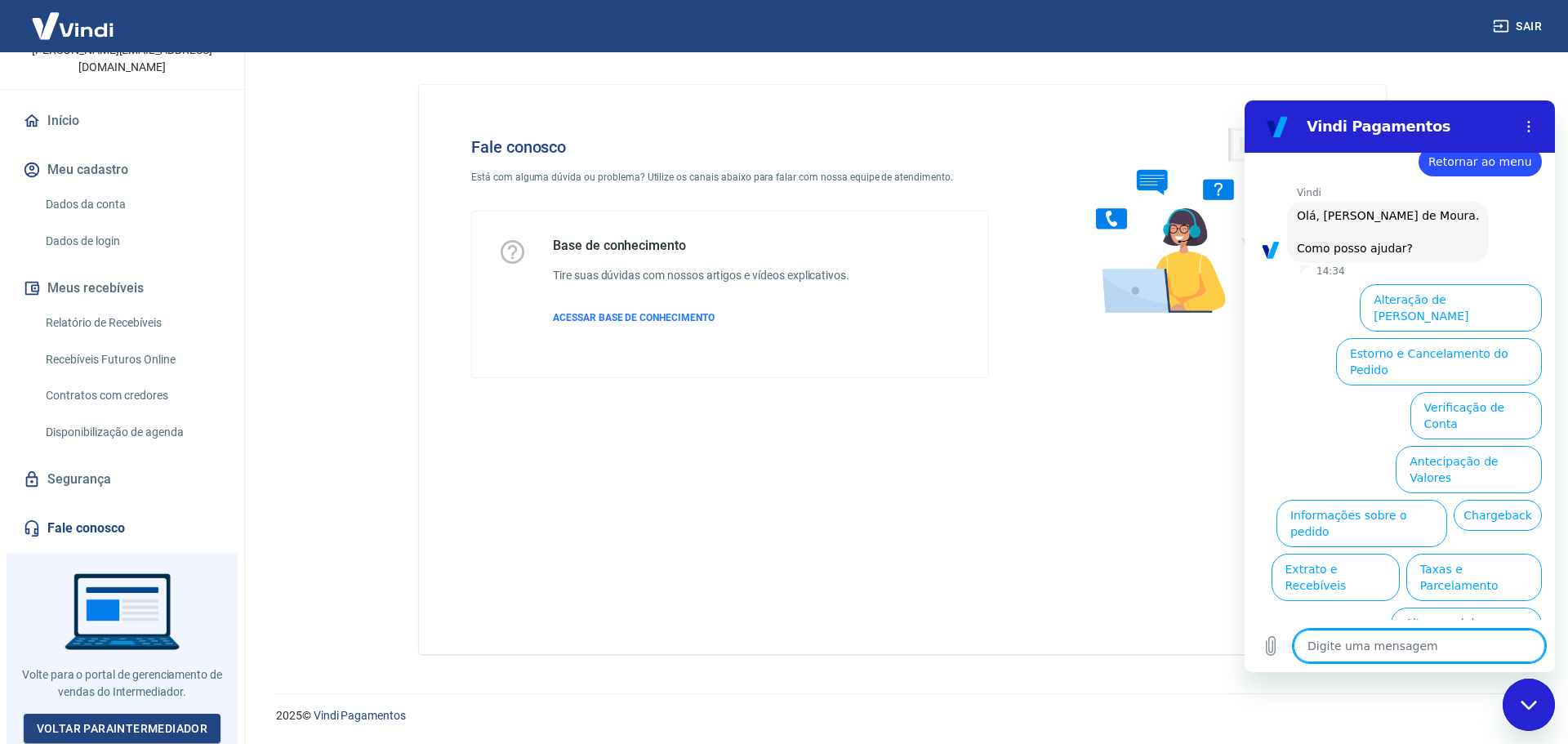
type textarea "C"
type textarea "x"
type textarea "Co"
type textarea "x"
type textarea "Con"
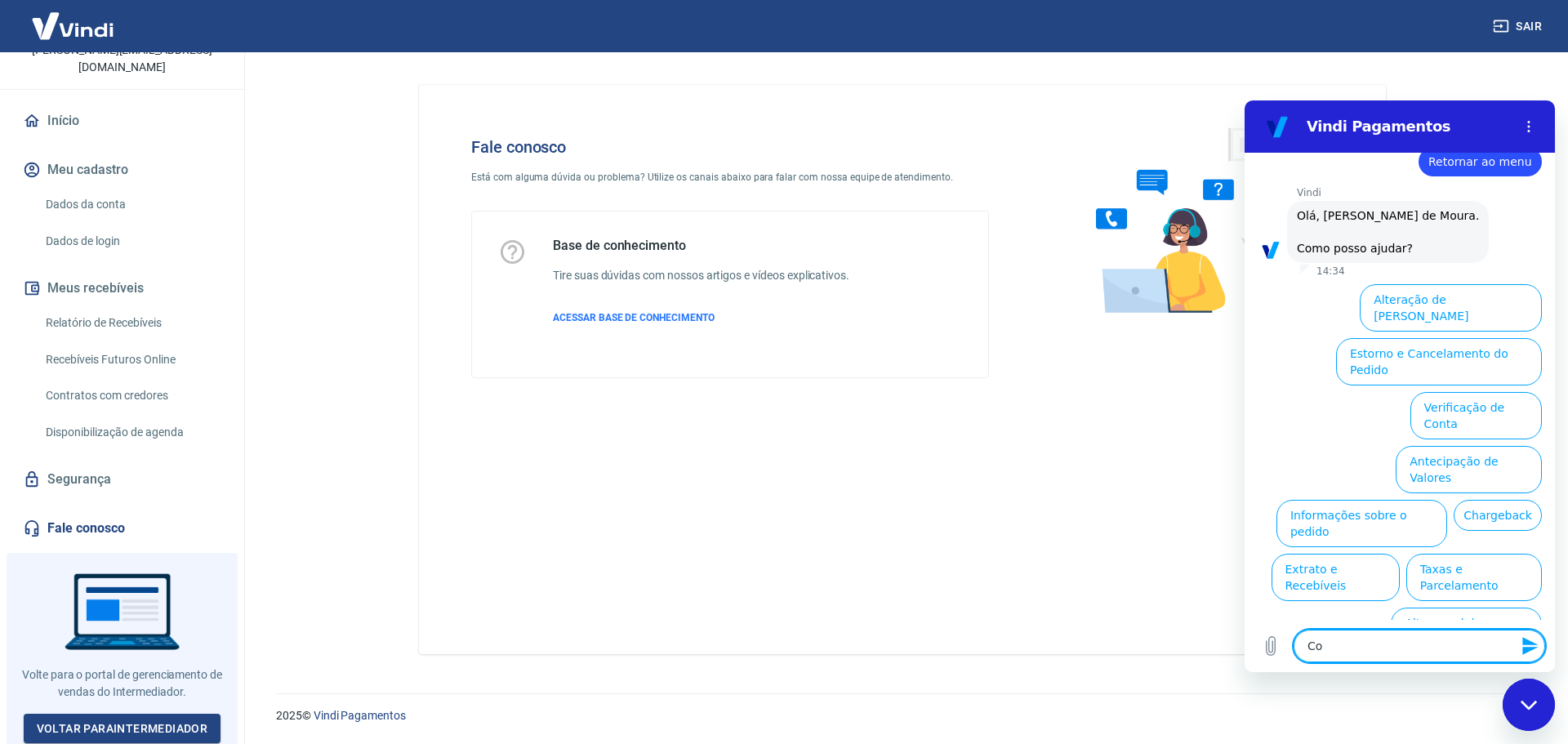
type textarea "x"
type textarea "Conf"
type textarea "x"
type textarea "Confi"
type textarea "x"
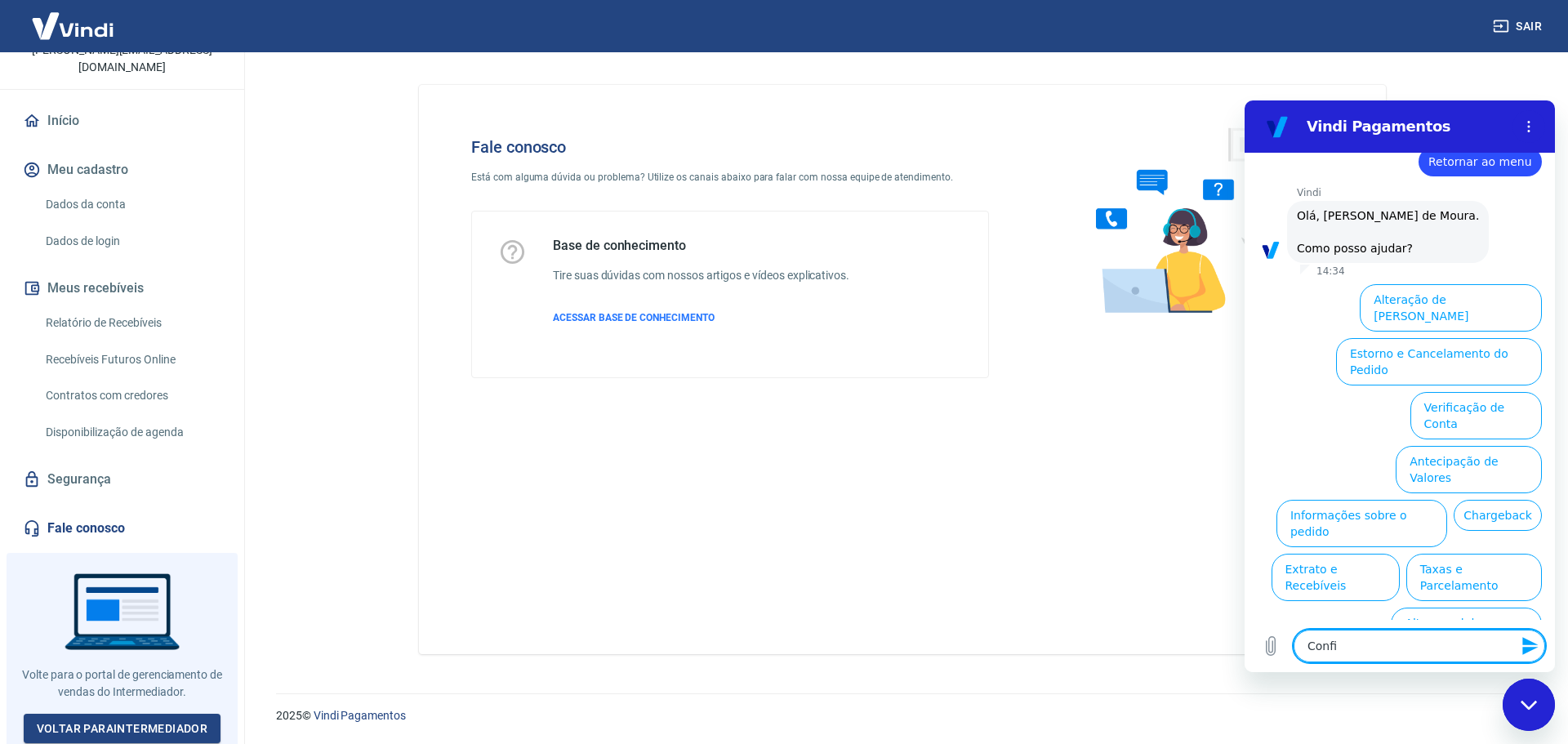
type textarea "Config"
type textarea "x"
type textarea "Configu"
type textarea "x"
type textarea "Configur"
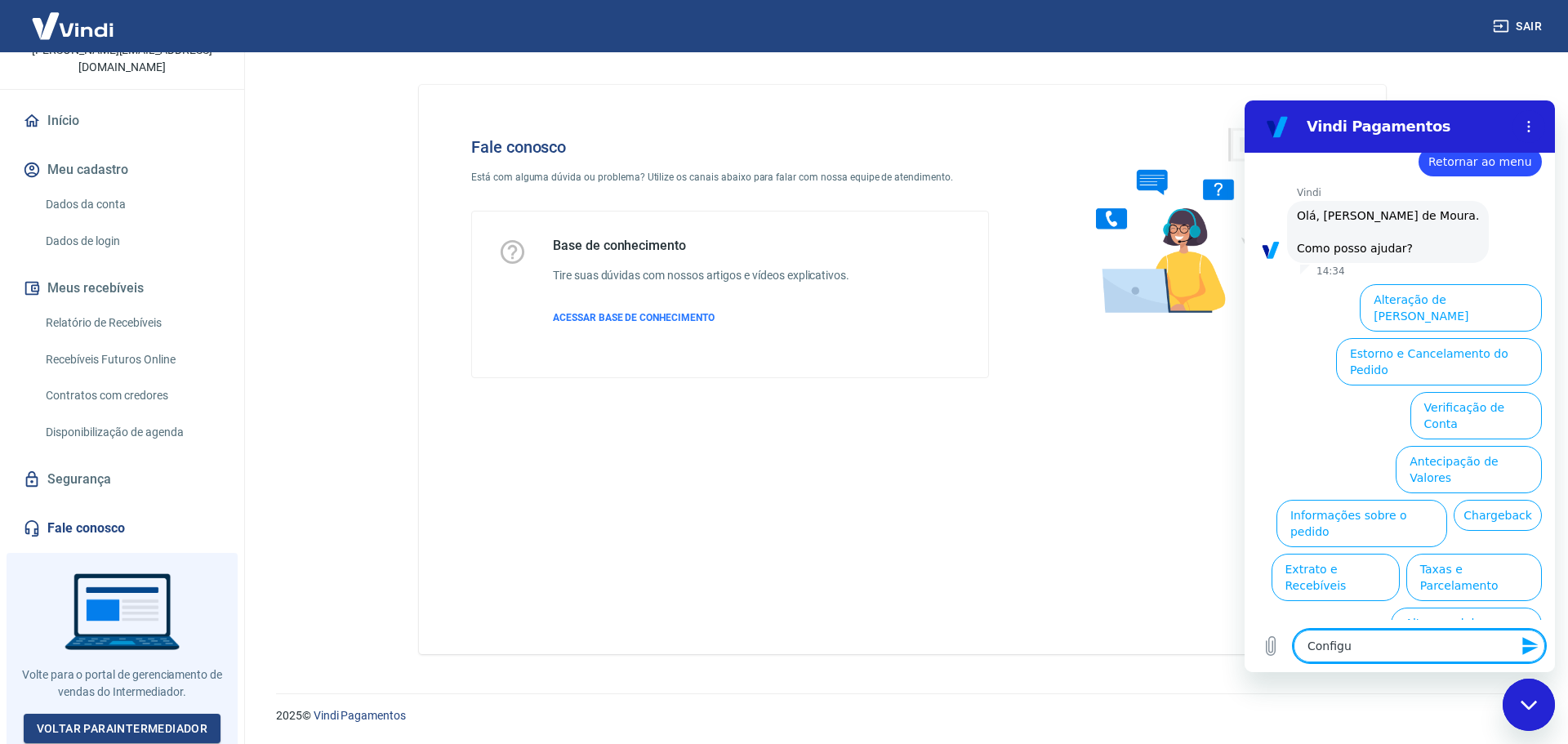
type textarea "x"
type textarea "Configura"
type textarea "x"
type textarea "Configuraç"
type textarea "x"
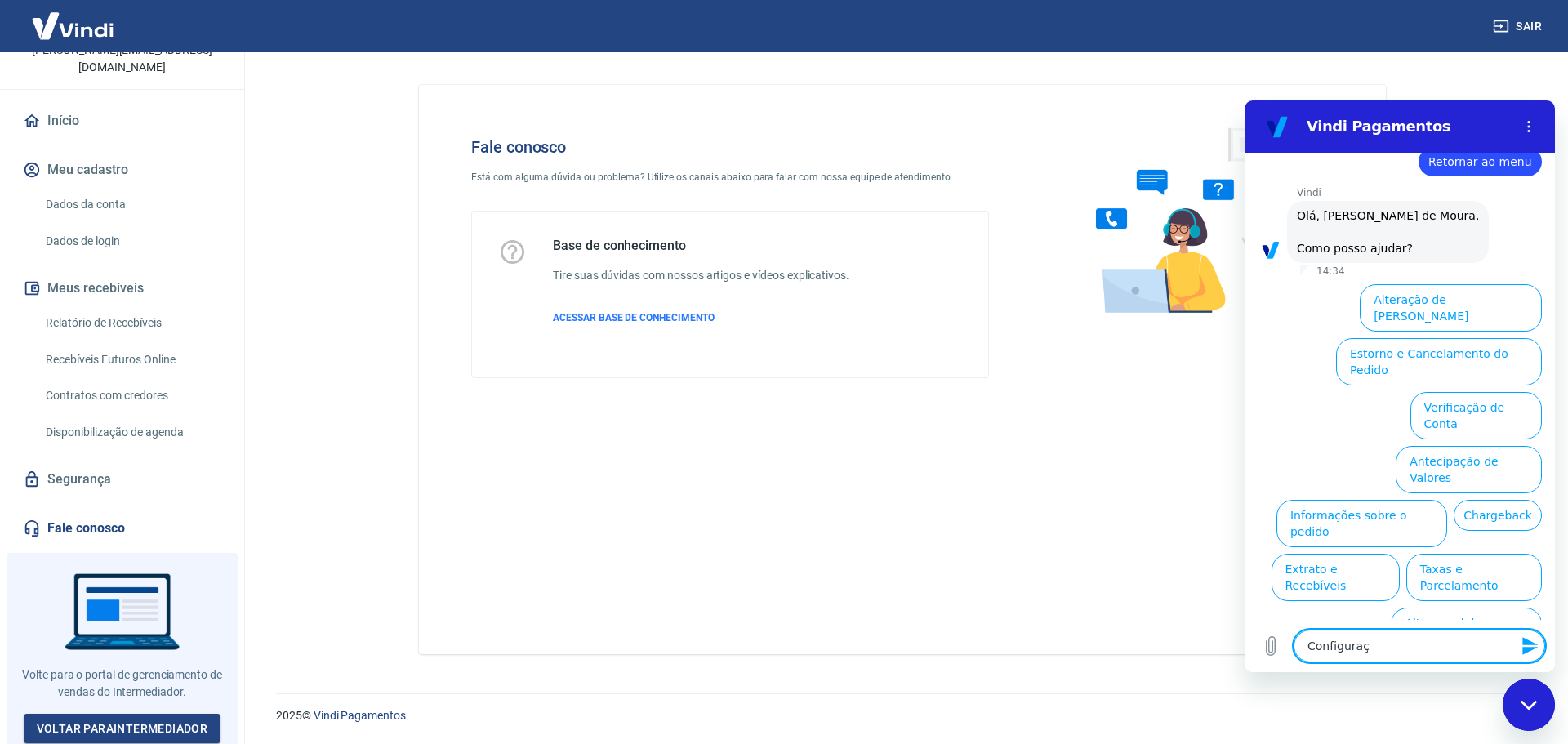
type textarea "Configuraçã"
type textarea "x"
type textarea "Configuração"
type textarea "x"
type textarea "Configuração"
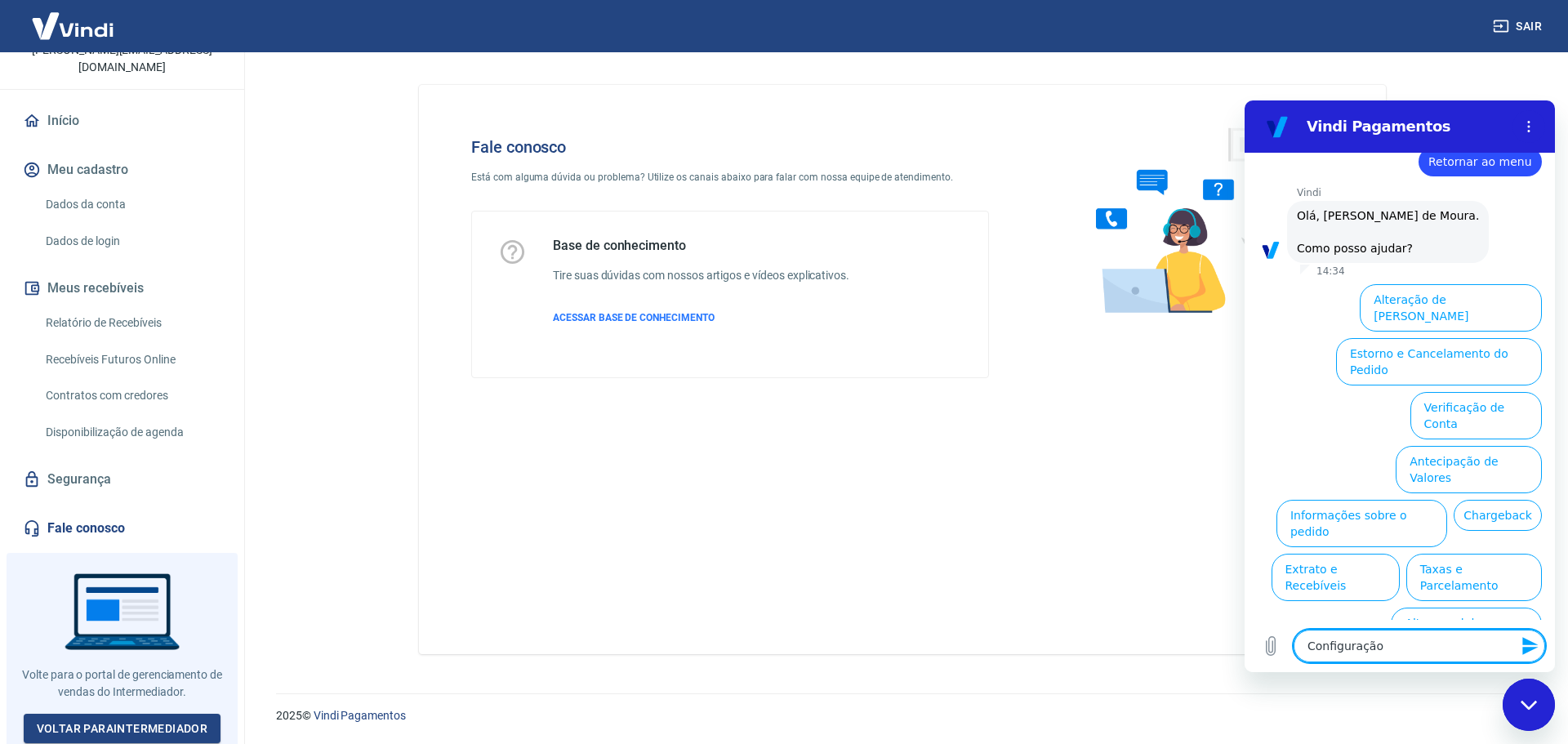
type textarea "x"
type textarea "Configuração d"
type textarea "x"
type textarea "Configuração de"
type textarea "x"
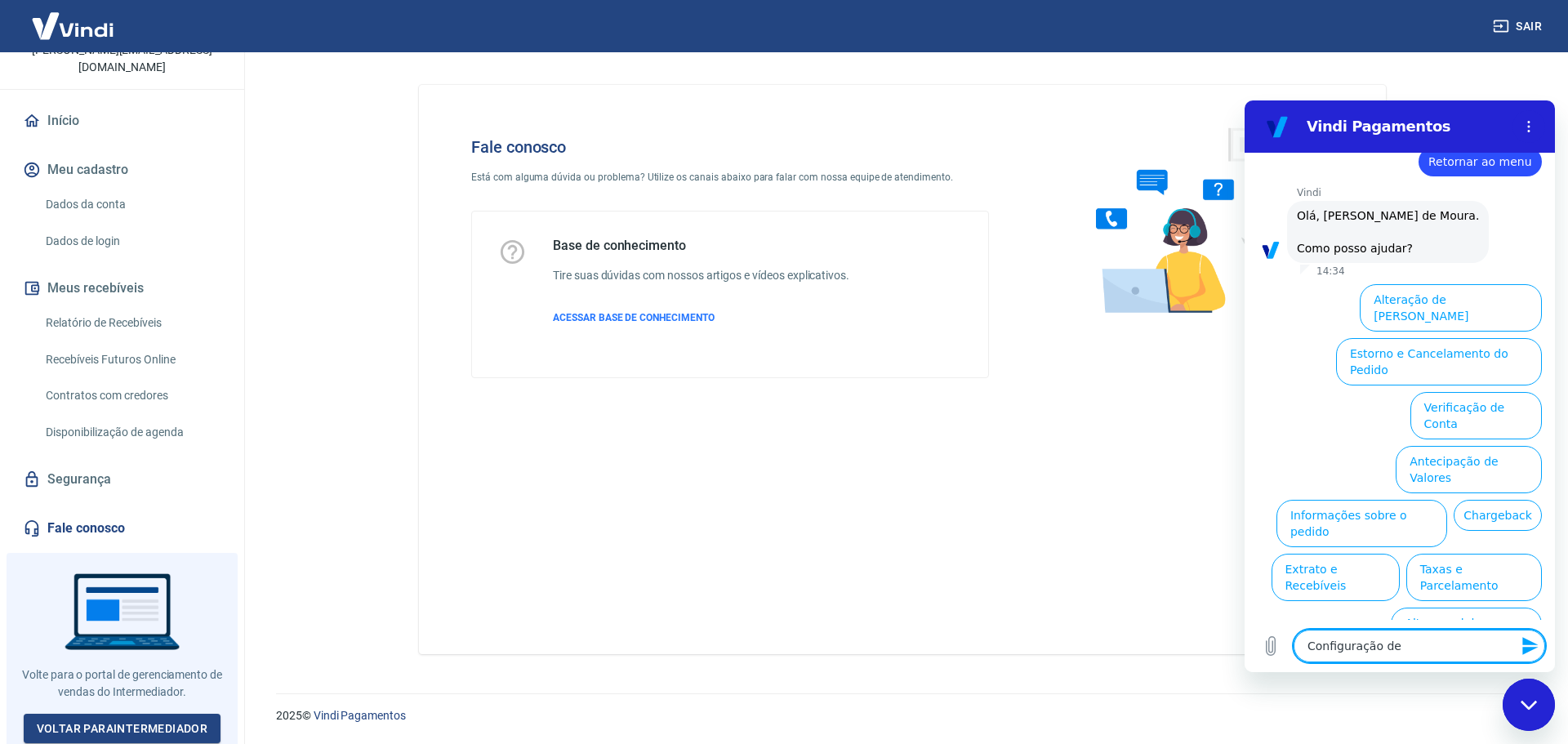
type textarea "Configuração de"
type textarea "x"
type textarea "Configuração de e"
type textarea "x"
type textarea "Configuração de e-"
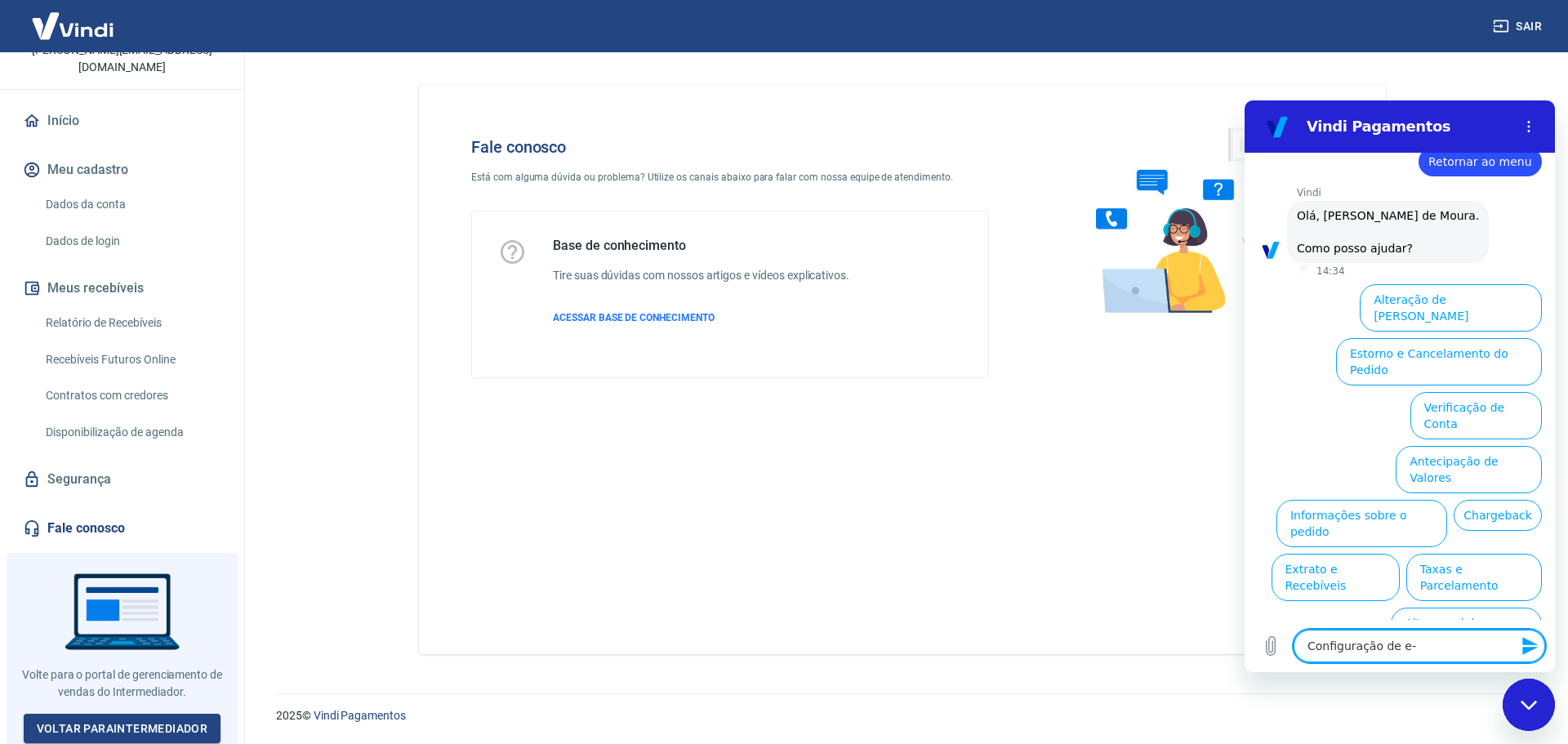
type textarea "x"
type textarea "Configuração de e-m"
type textarea "x"
type textarea "Configuração de e-ma"
type textarea "x"
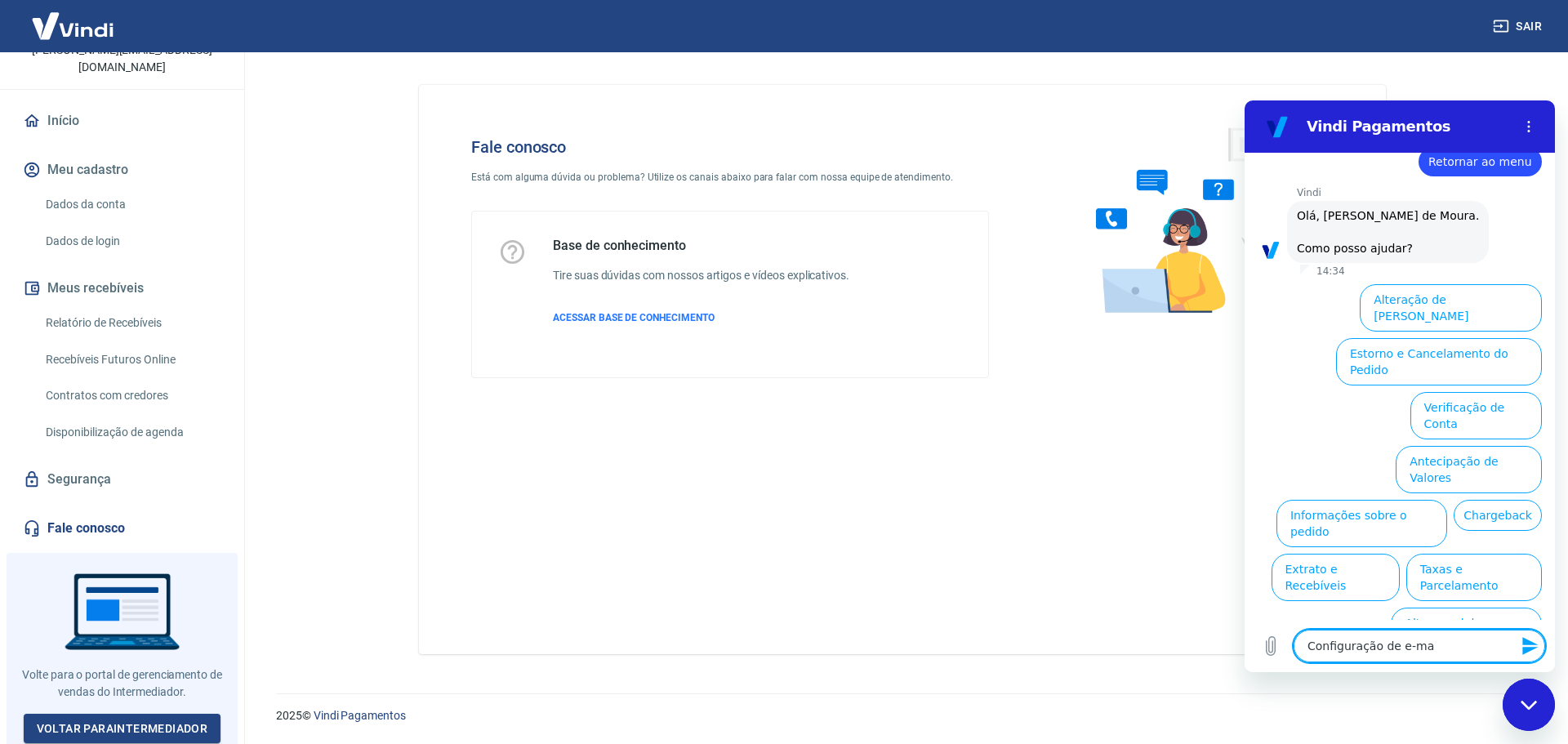
type textarea "Configuração de e-mai"
type textarea "x"
type textarea "Configuração de e-mail"
type textarea "x"
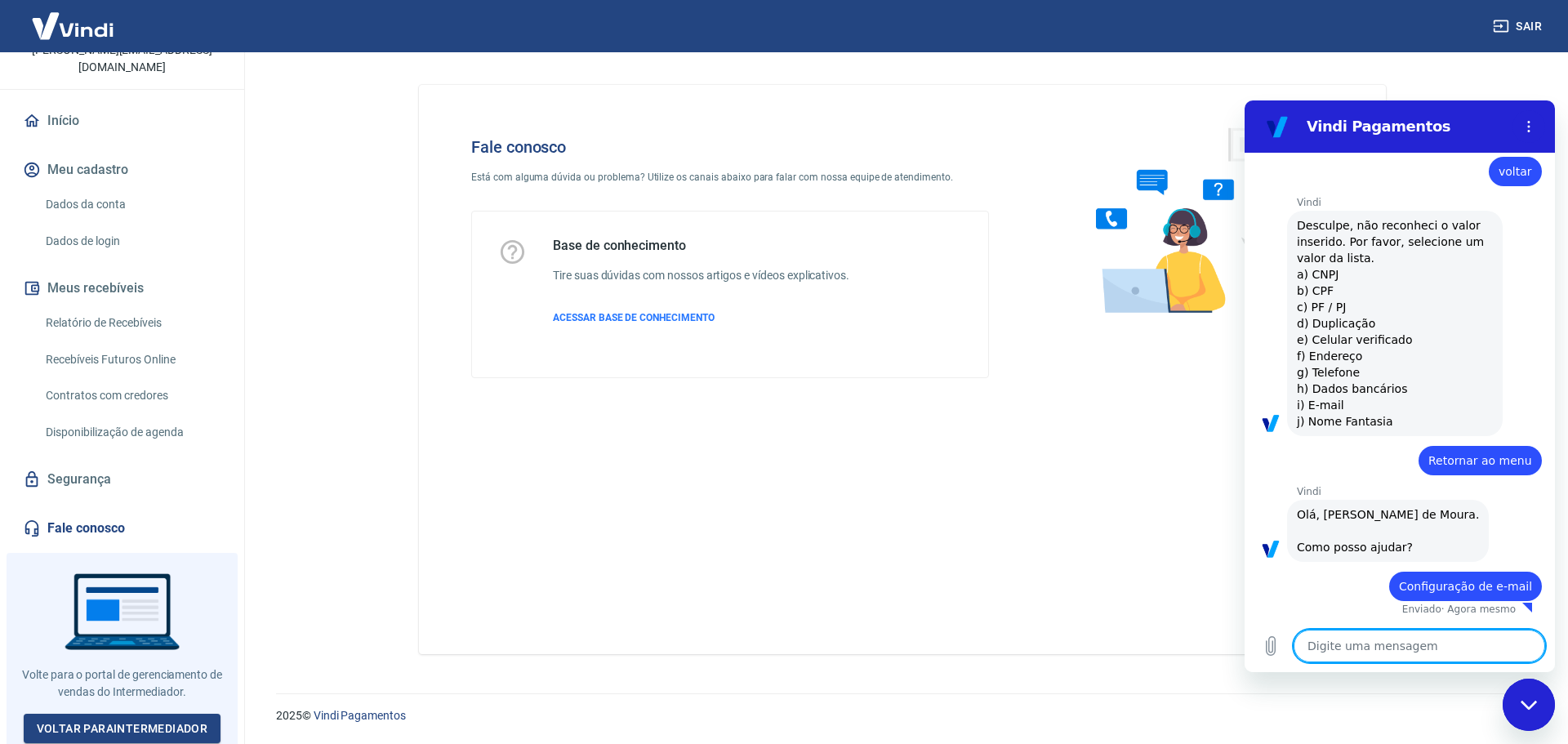
type textarea "x"
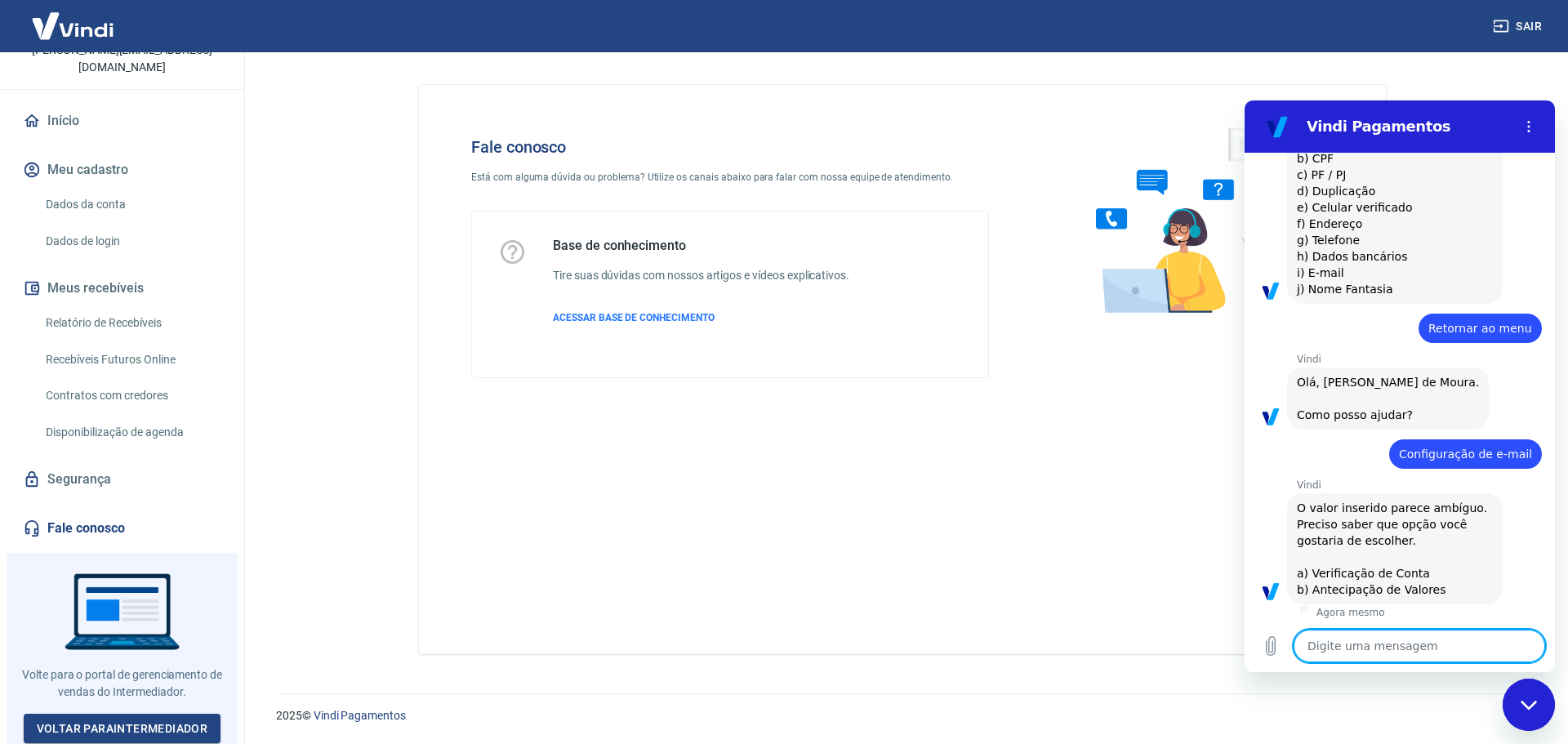
scroll to position [383, 0]
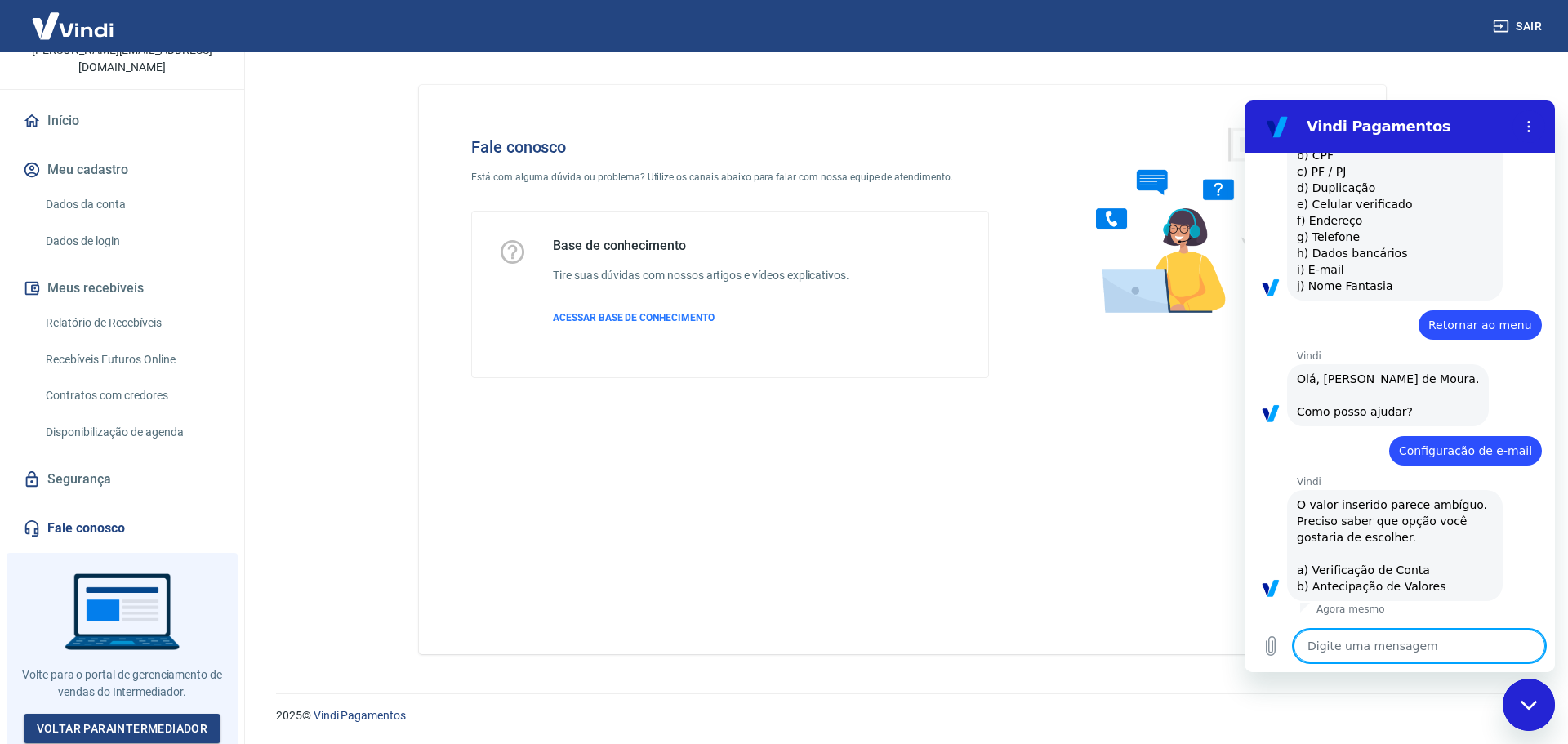
type textarea "C"
type textarea "x"
type textarea "Co"
type textarea "x"
type textarea "Con"
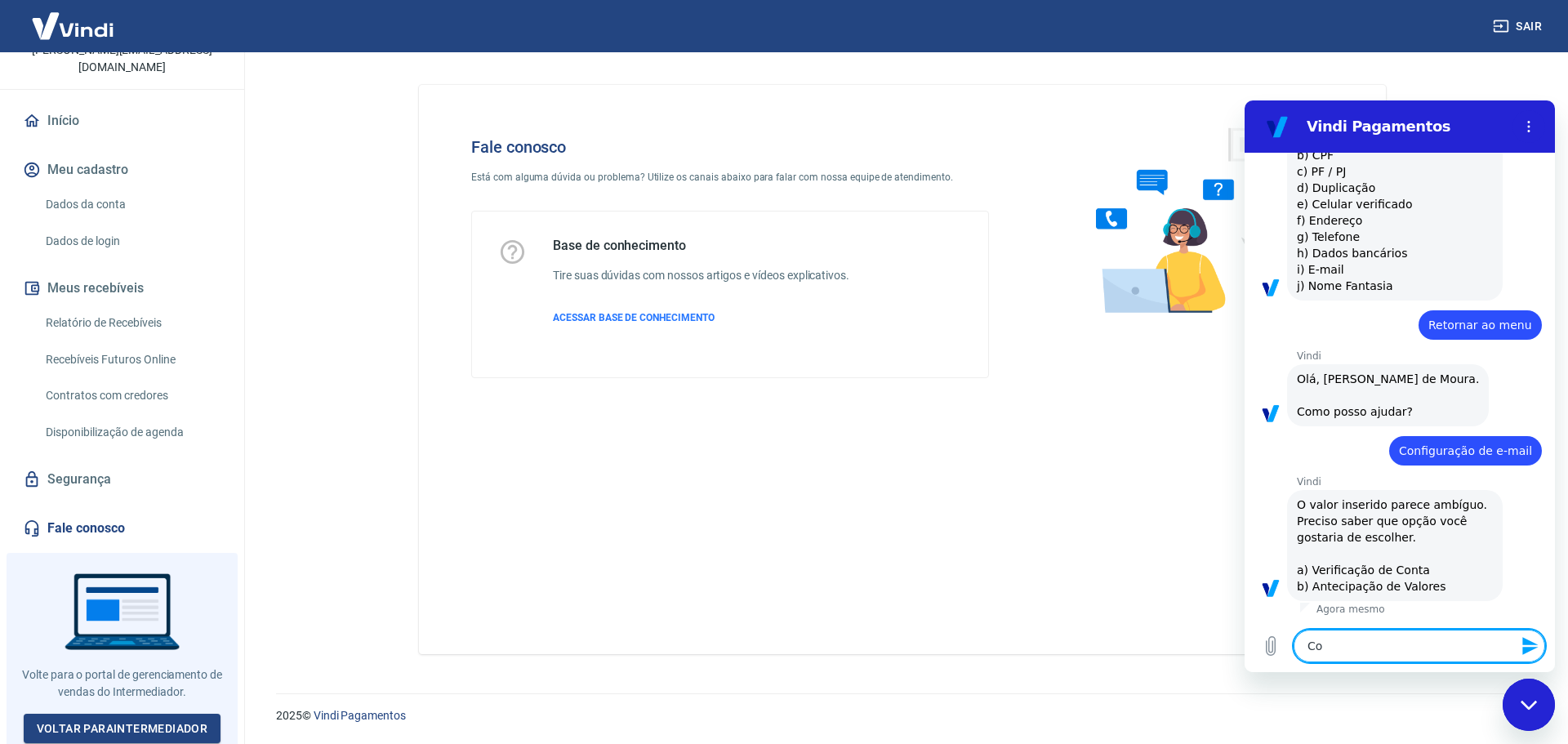
type textarea "x"
type textarea "Conf"
type textarea "x"
type textarea "Confi"
type textarea "x"
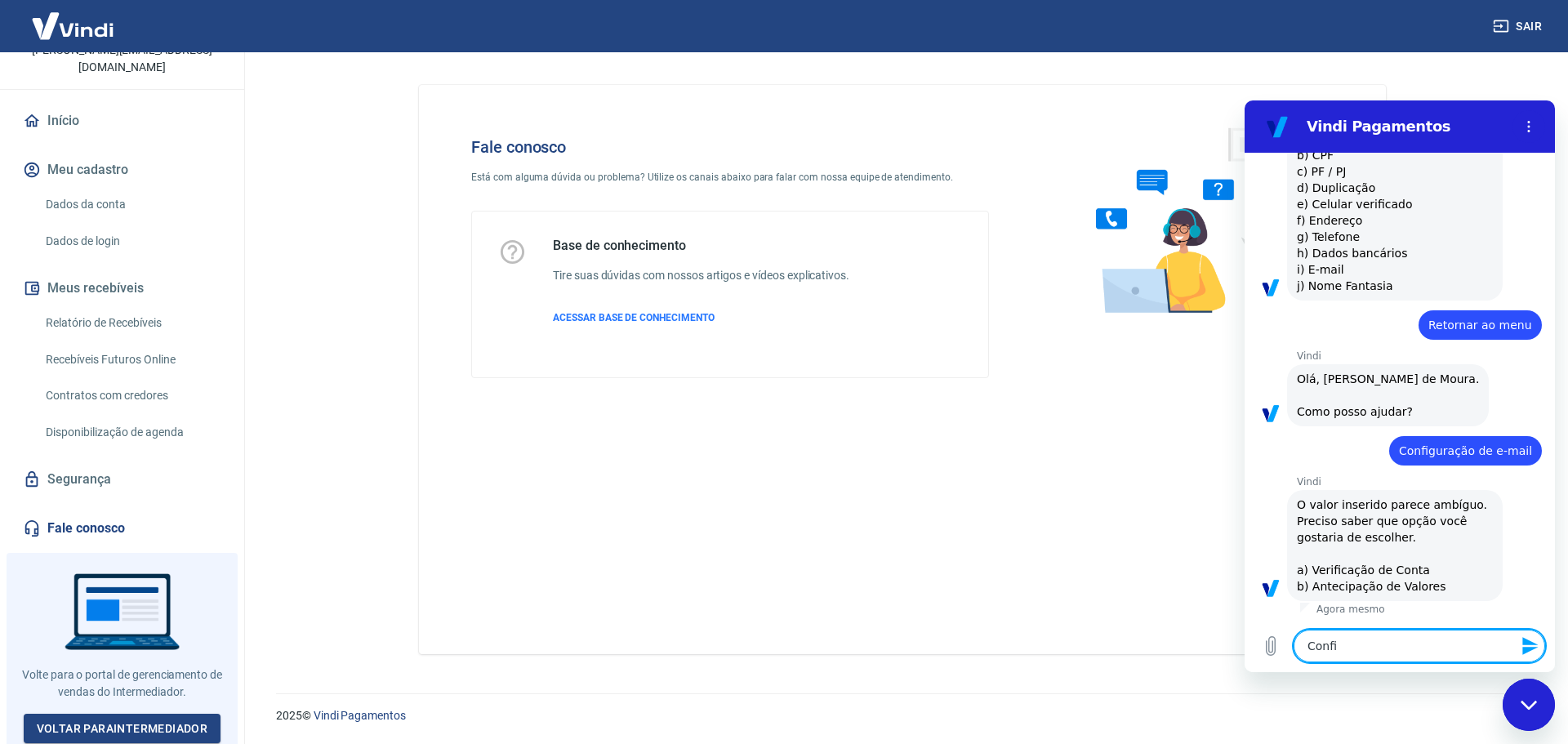
type textarea "Config"
type textarea "x"
type textarea "Configu"
type textarea "x"
type textarea "Configur"
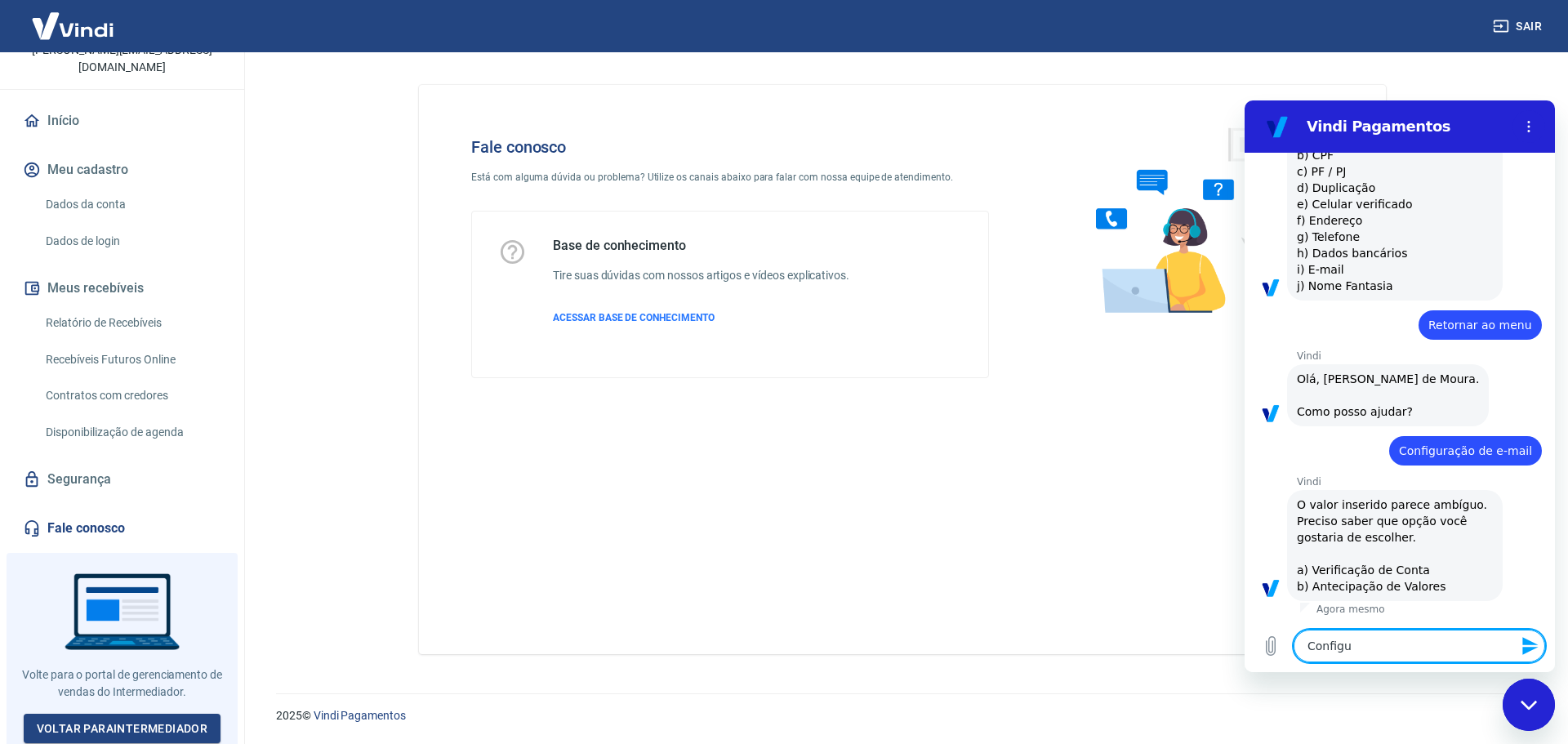
type textarea "x"
type textarea "Configura"
type textarea "x"
type textarea "Configuraç"
type textarea "x"
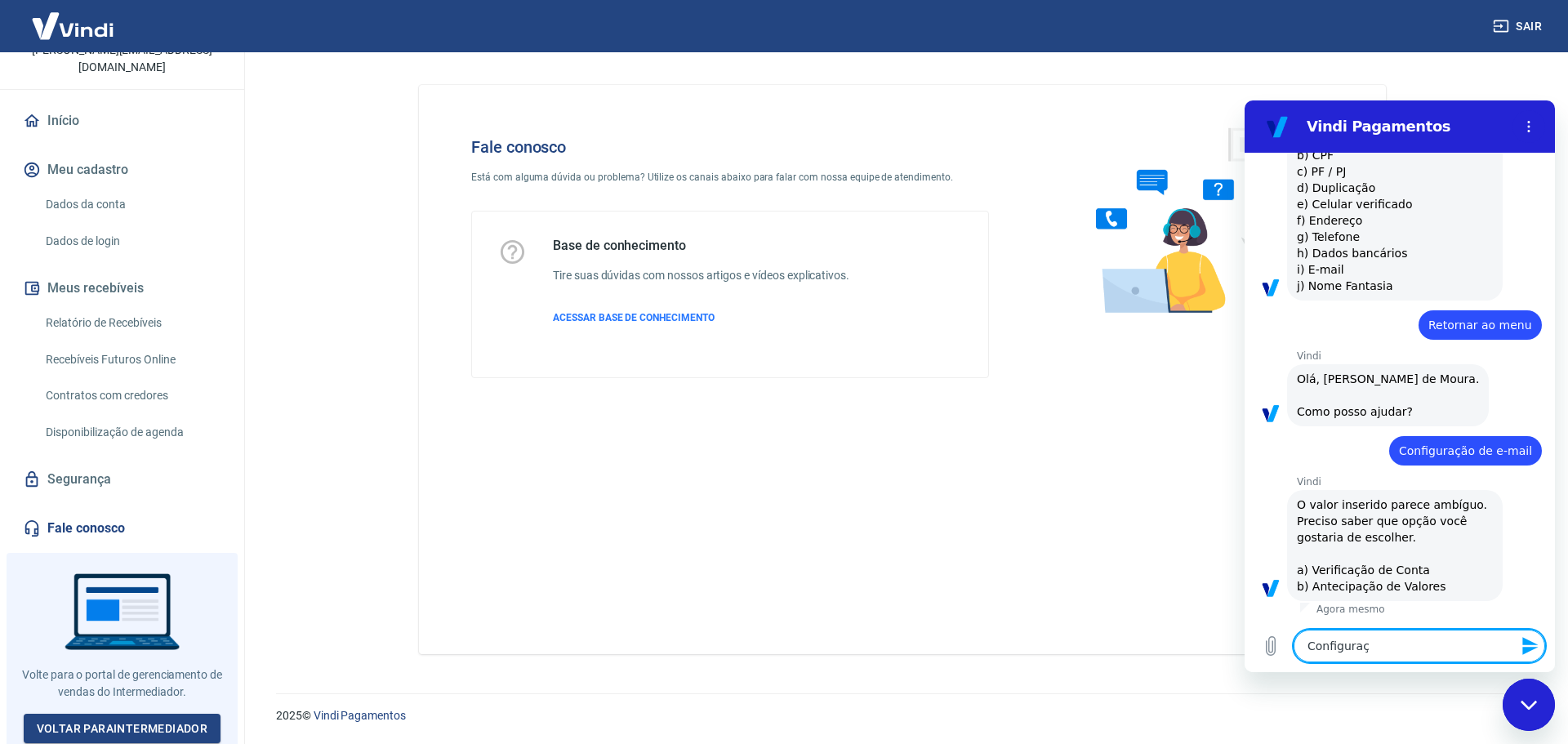
type textarea "Configuraçõ"
type textarea "x"
type textarea "Configuraçõe"
type textarea "x"
type textarea "Configurações"
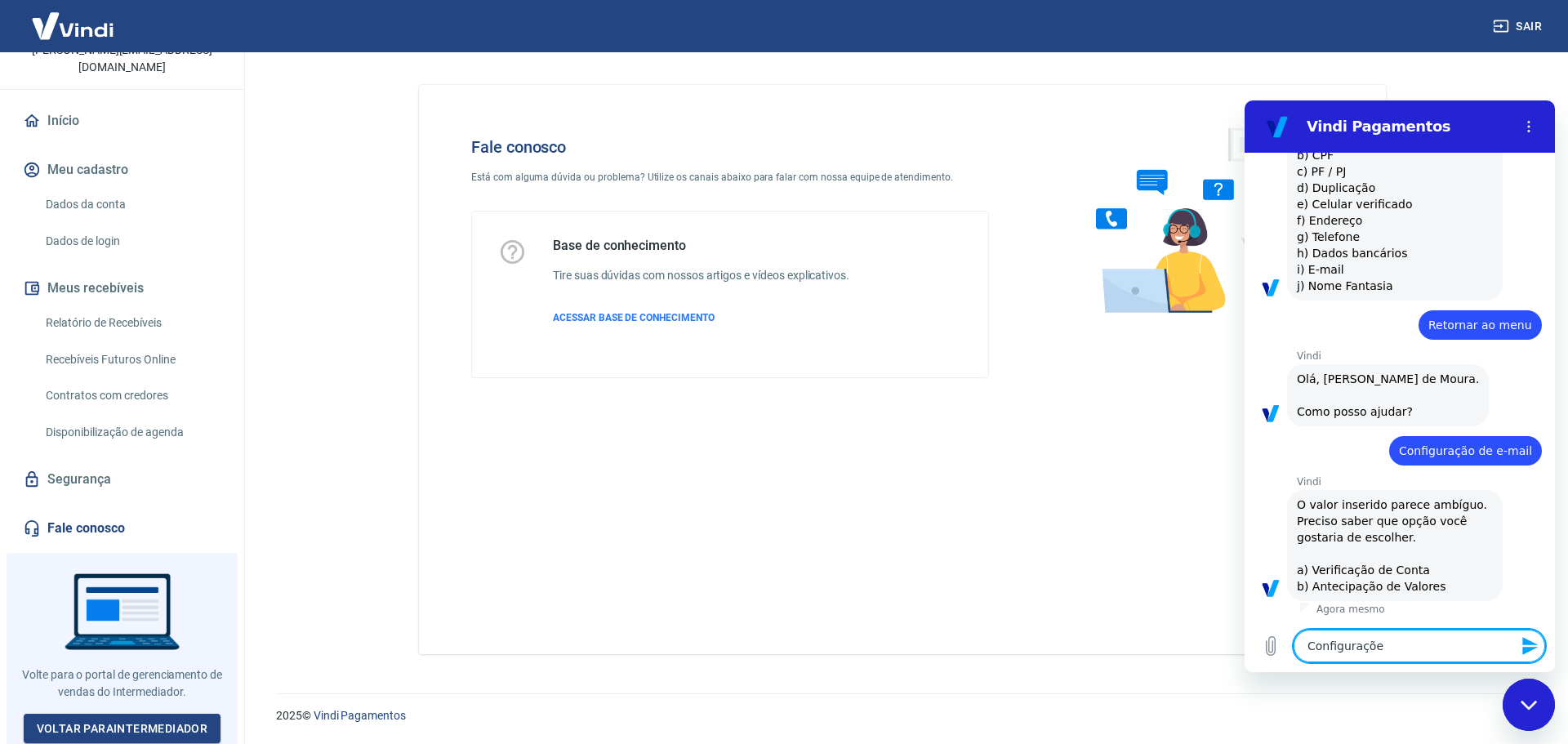
type textarea "x"
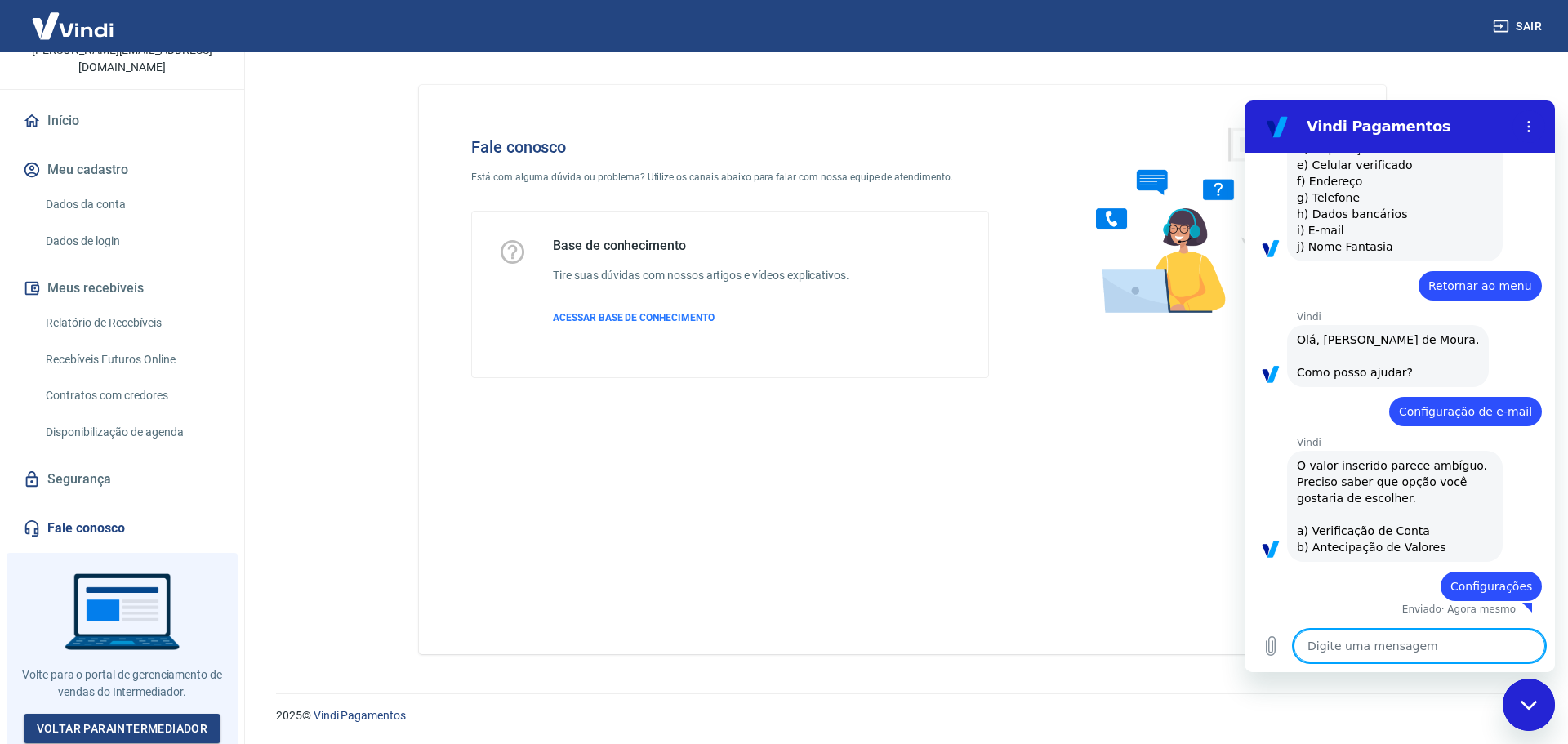
type textarea "x"
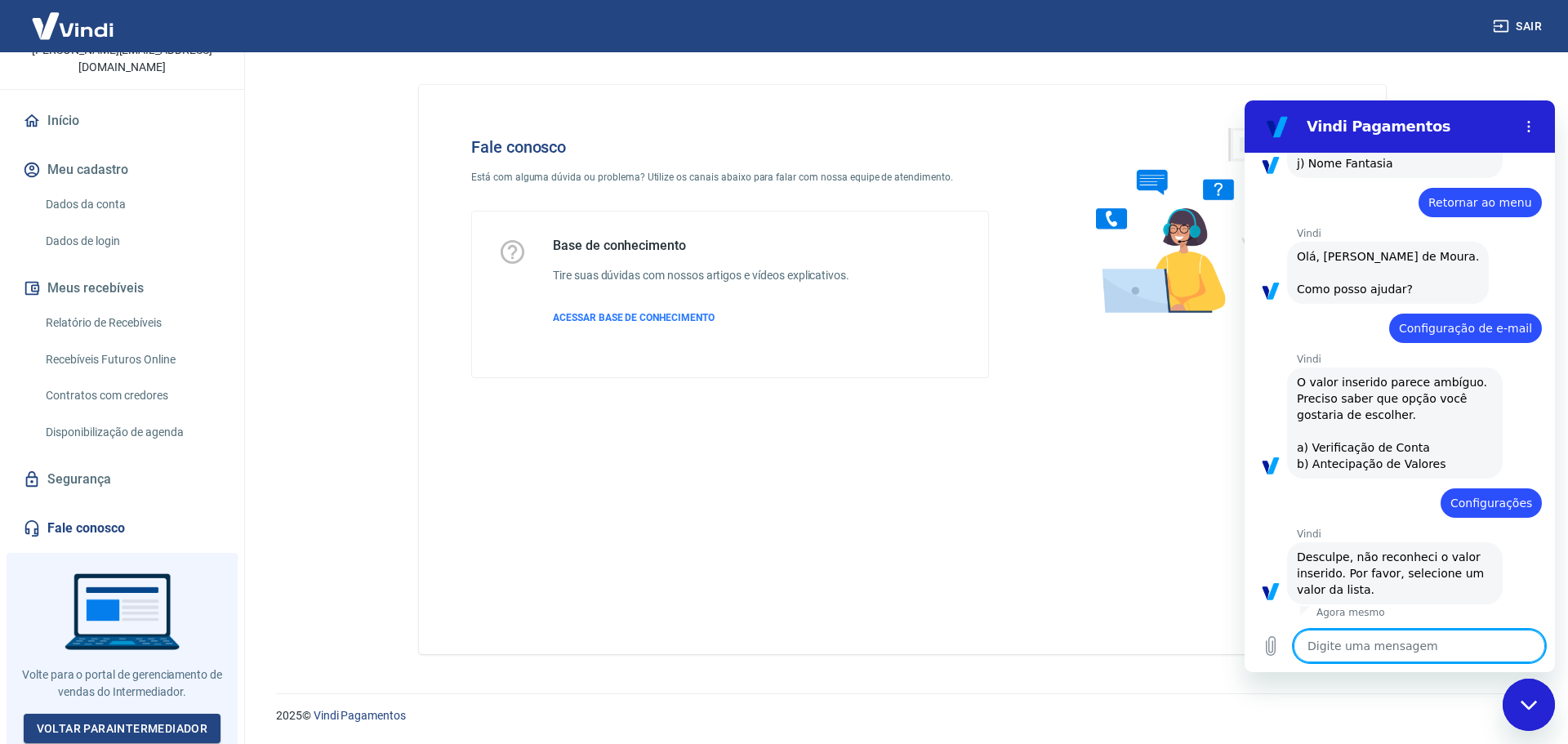
scroll to position [509, 0]
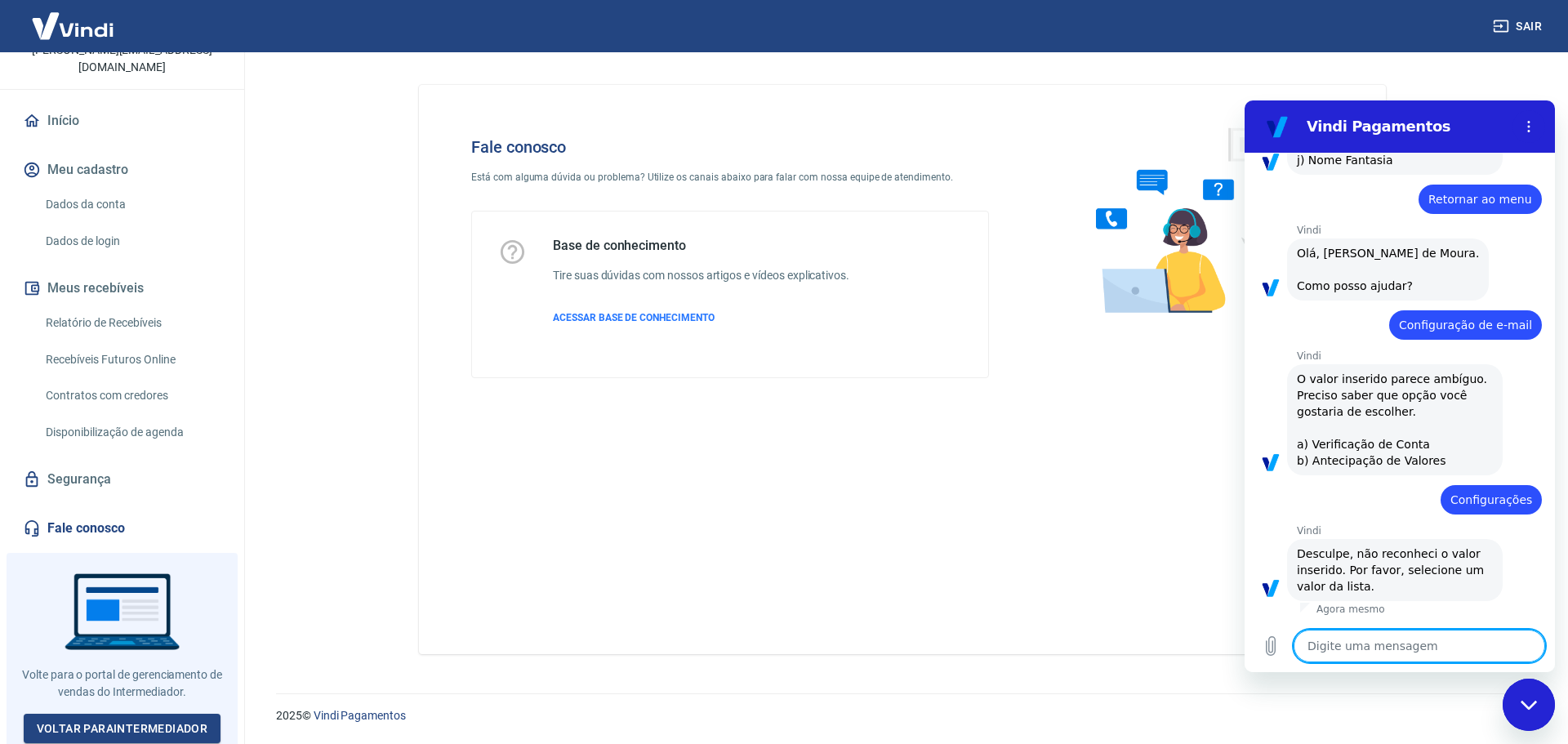
type textarea "f"
type textarea "x"
type textarea "fA"
type textarea "x"
type textarea "fAL"
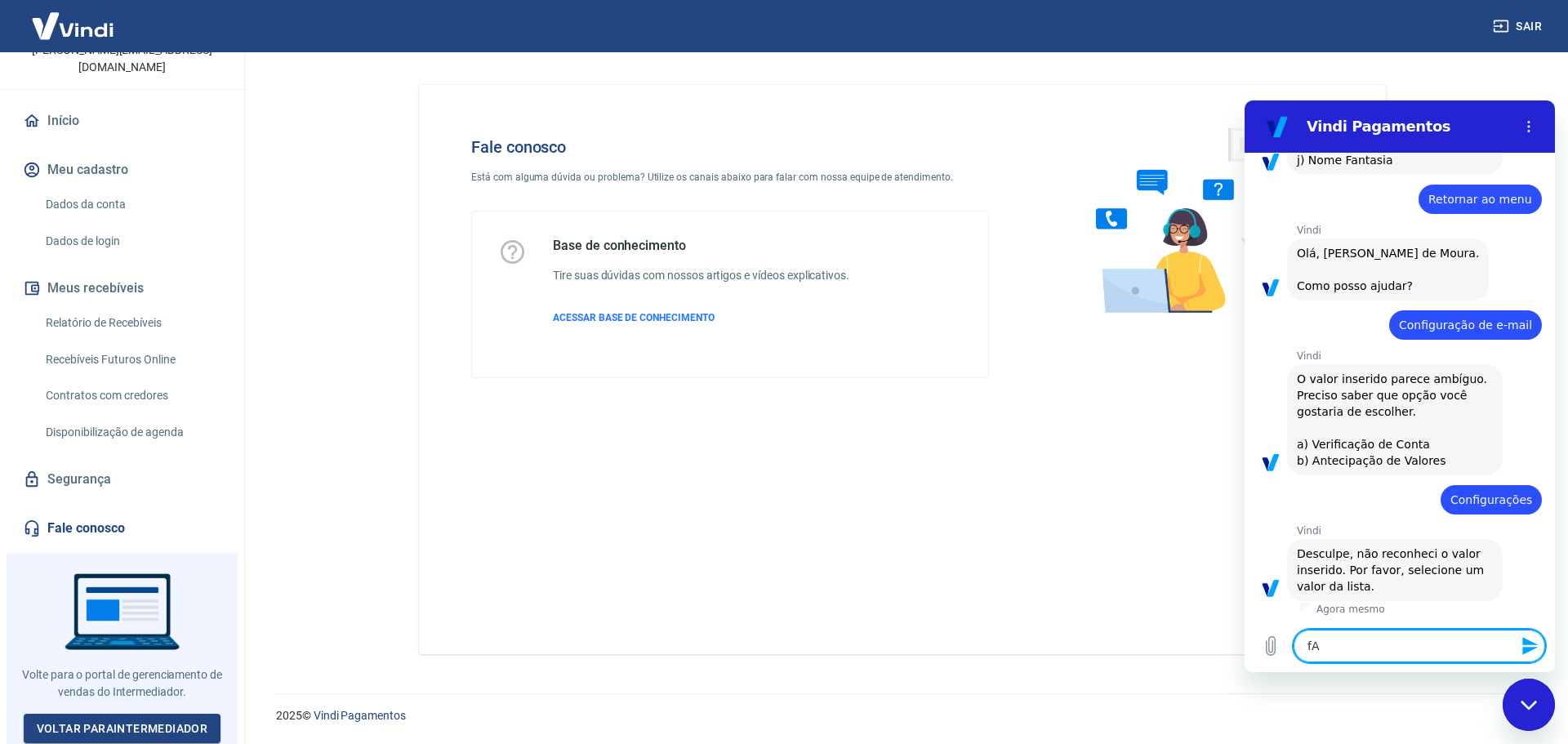
type textarea "x"
type textarea "fALA"
type textarea "x"
type textarea "fAL"
type textarea "x"
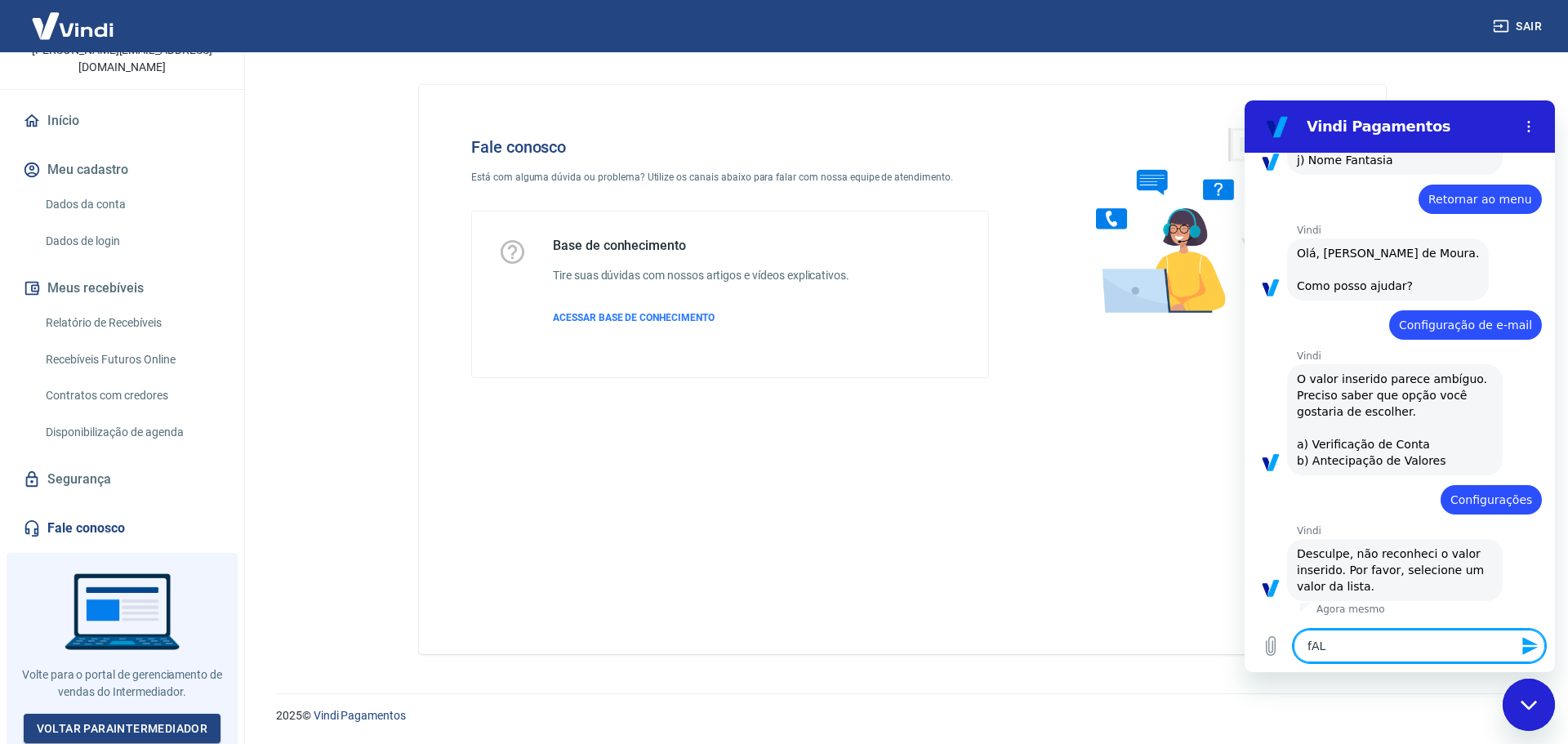
type textarea "fA"
type textarea "x"
type textarea "f"
type textarea "x"
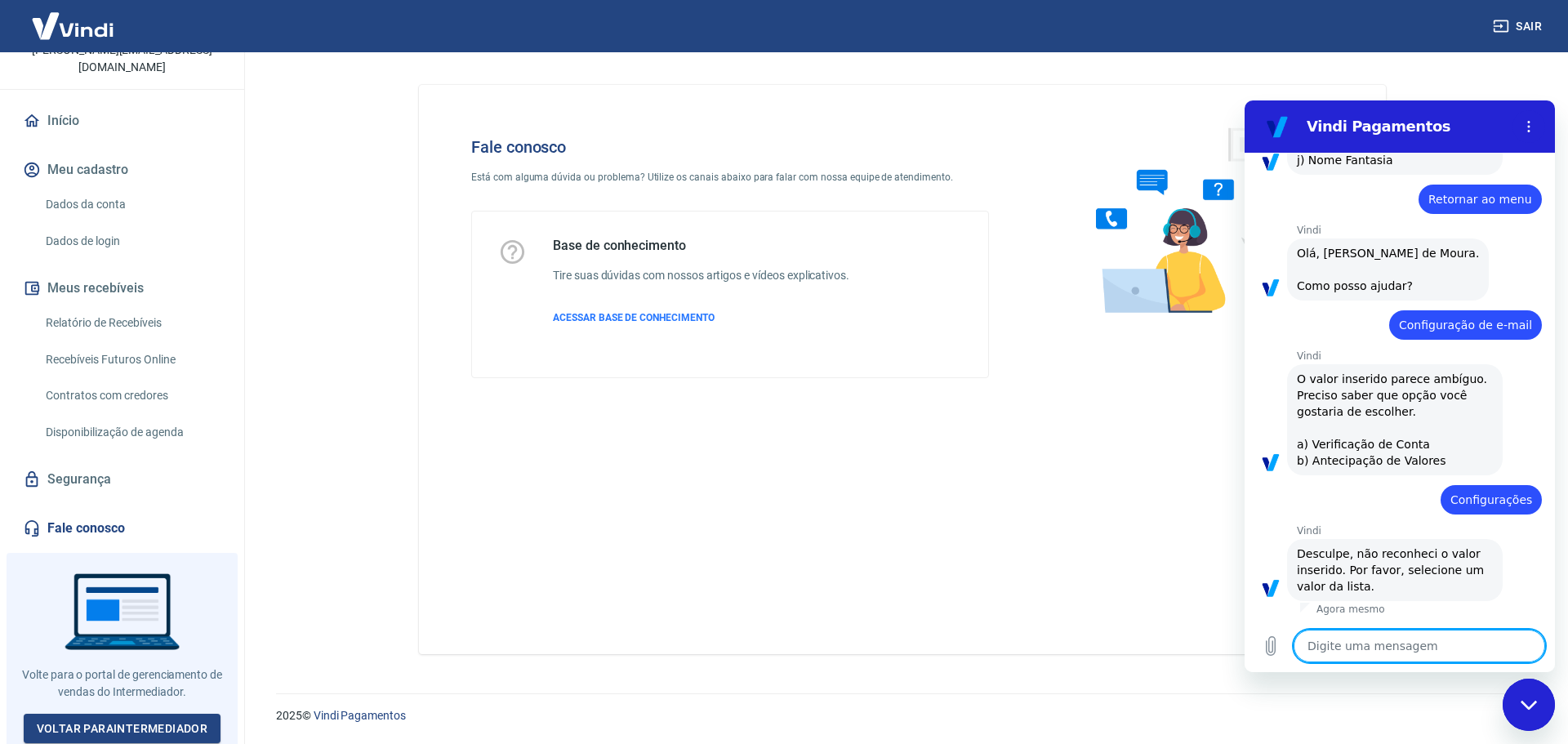
type textarea "F"
type textarea "x"
type textarea "Fa"
type textarea "x"
type textarea "Fal"
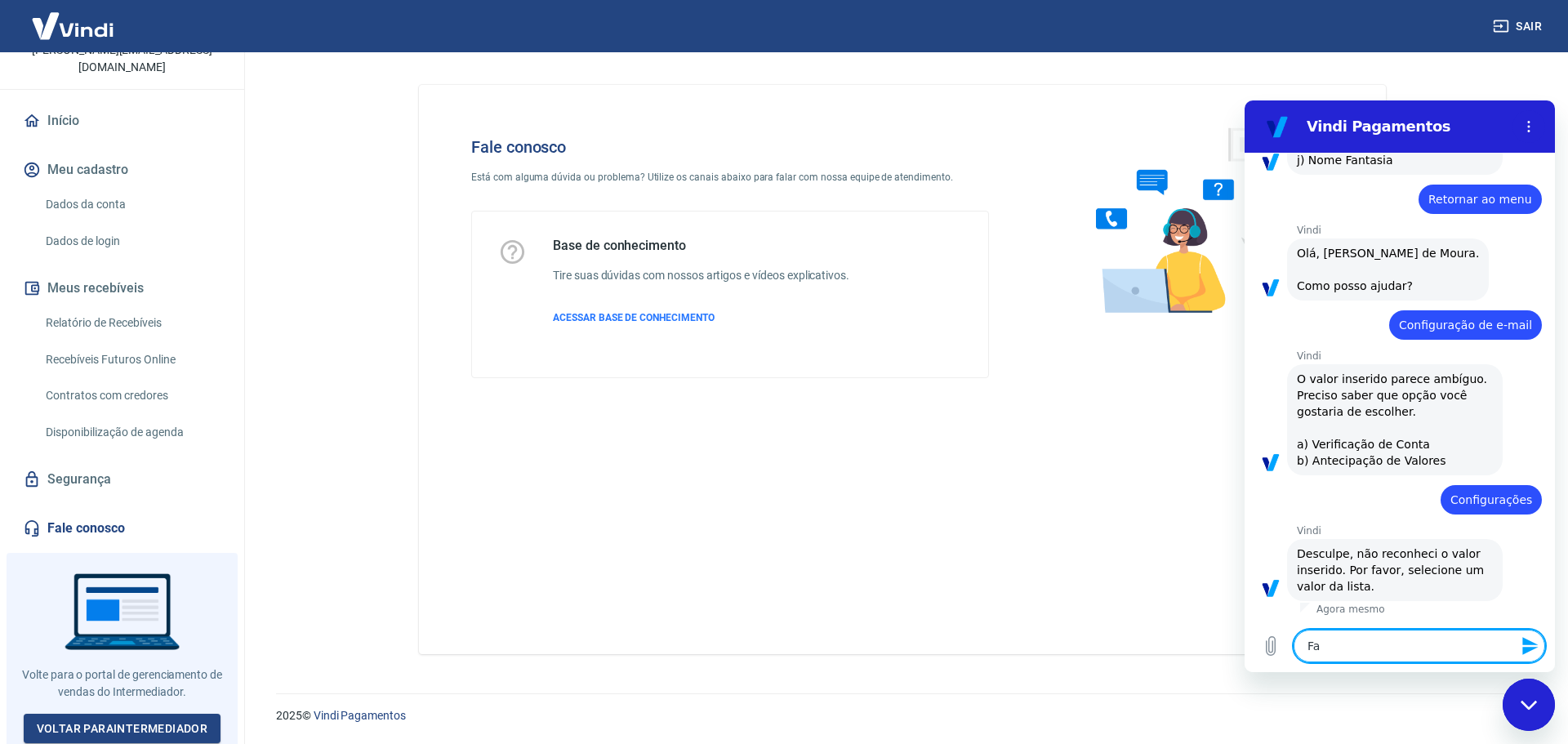
type textarea "x"
type textarea "Fala"
type textarea "x"
type textarea "Falar"
type textarea "x"
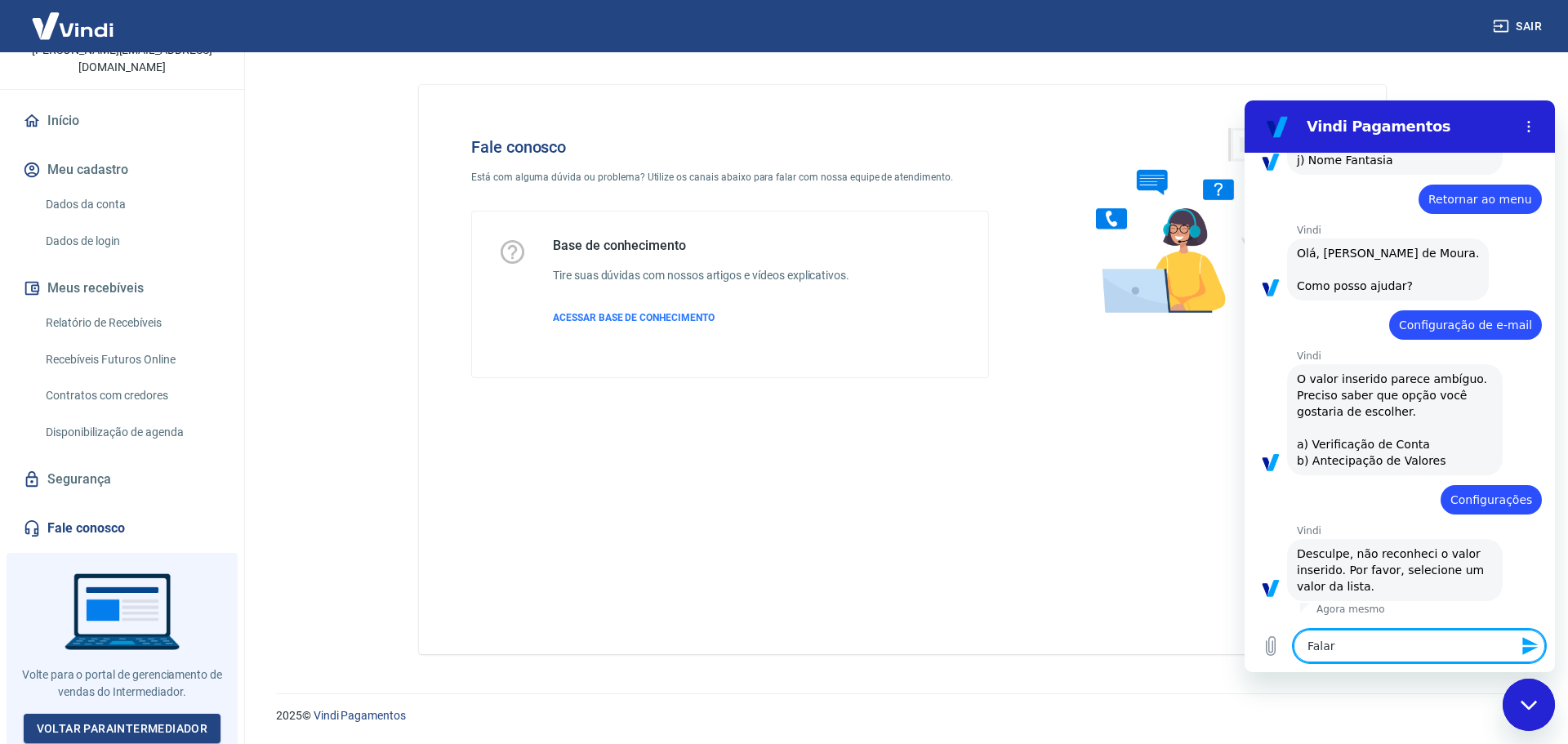
type textarea "Falar"
type textarea "x"
type textarea "Falar c"
type textarea "x"
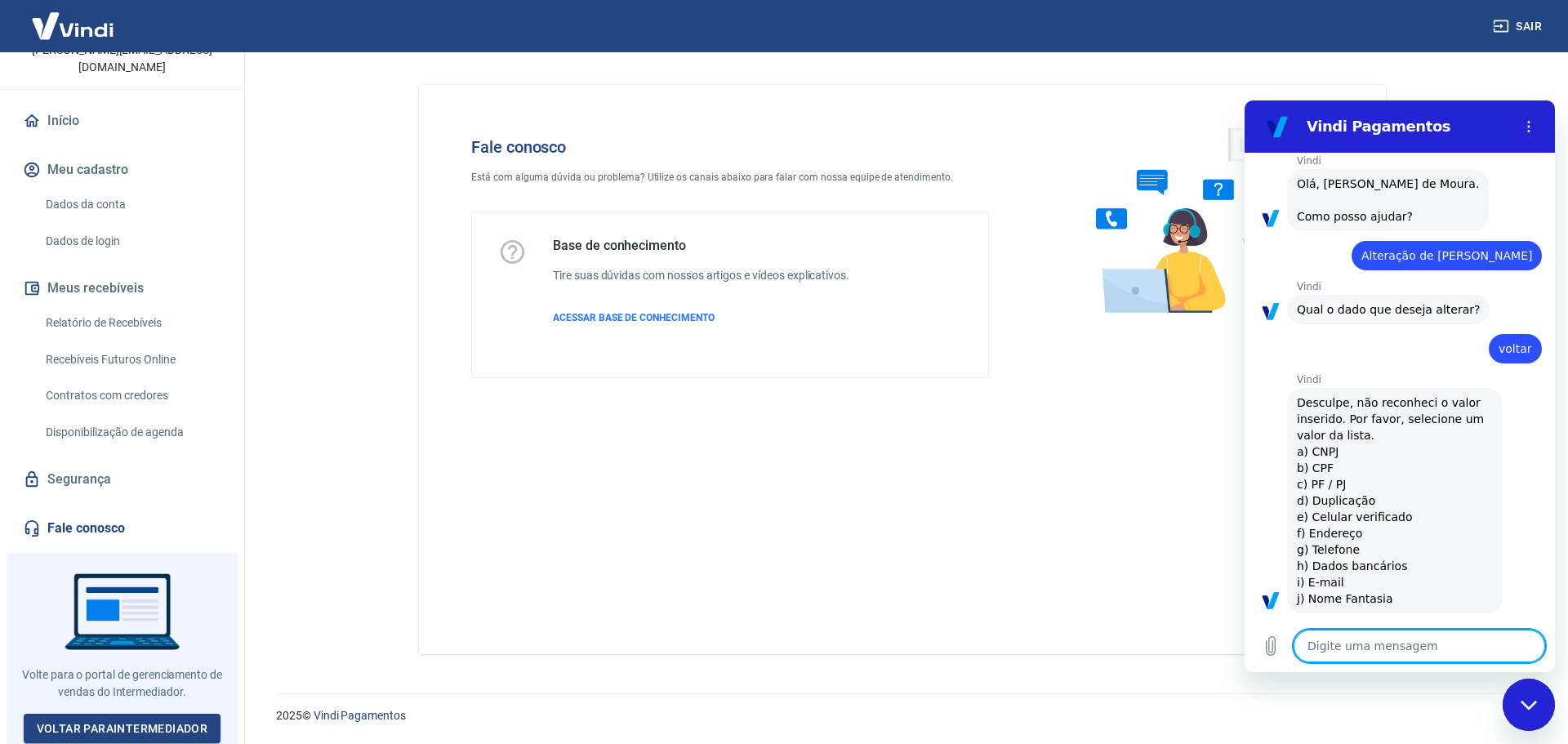
scroll to position [0, 0]
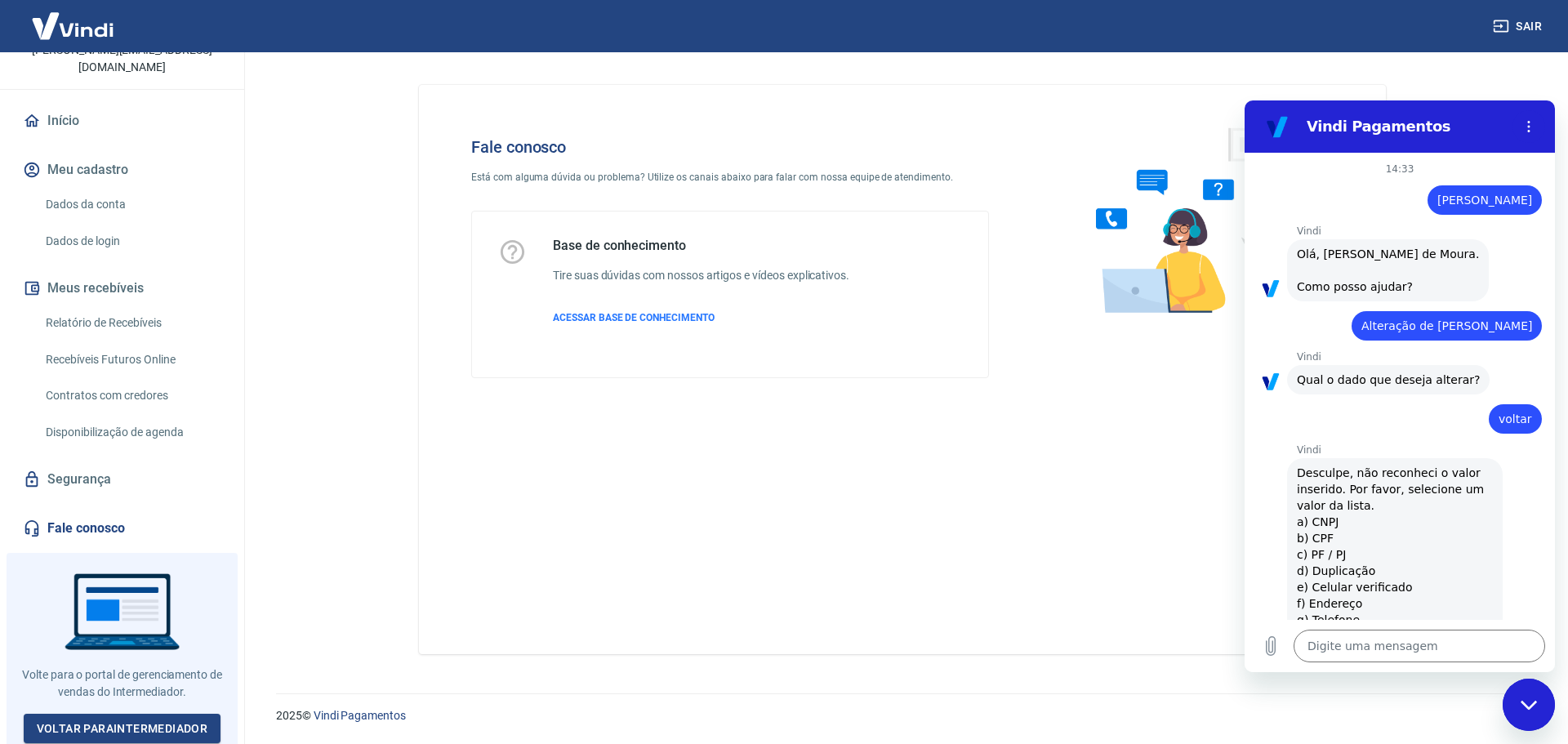
click at [1518, 706] on div "Fechar janela de mensagens" at bounding box center [1528, 705] width 49 height 49
